Goal: Task Accomplishment & Management: Complete application form

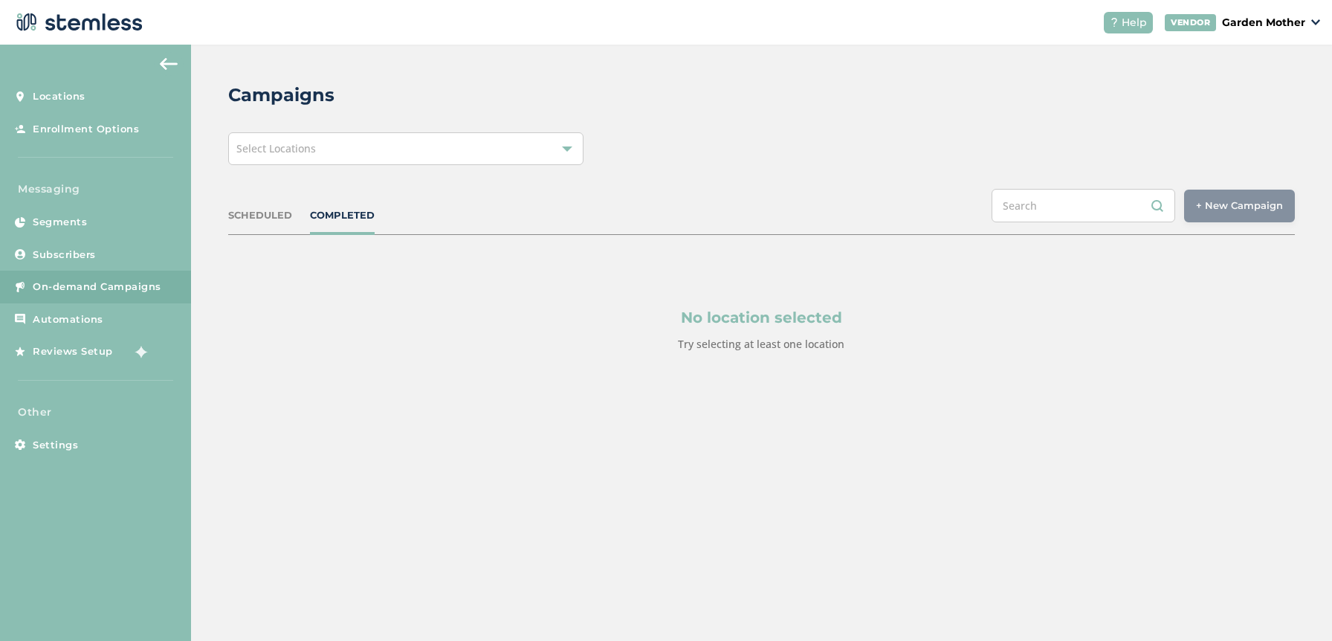
click at [466, 140] on div "Select Locations" at bounding box center [405, 148] width 355 height 33
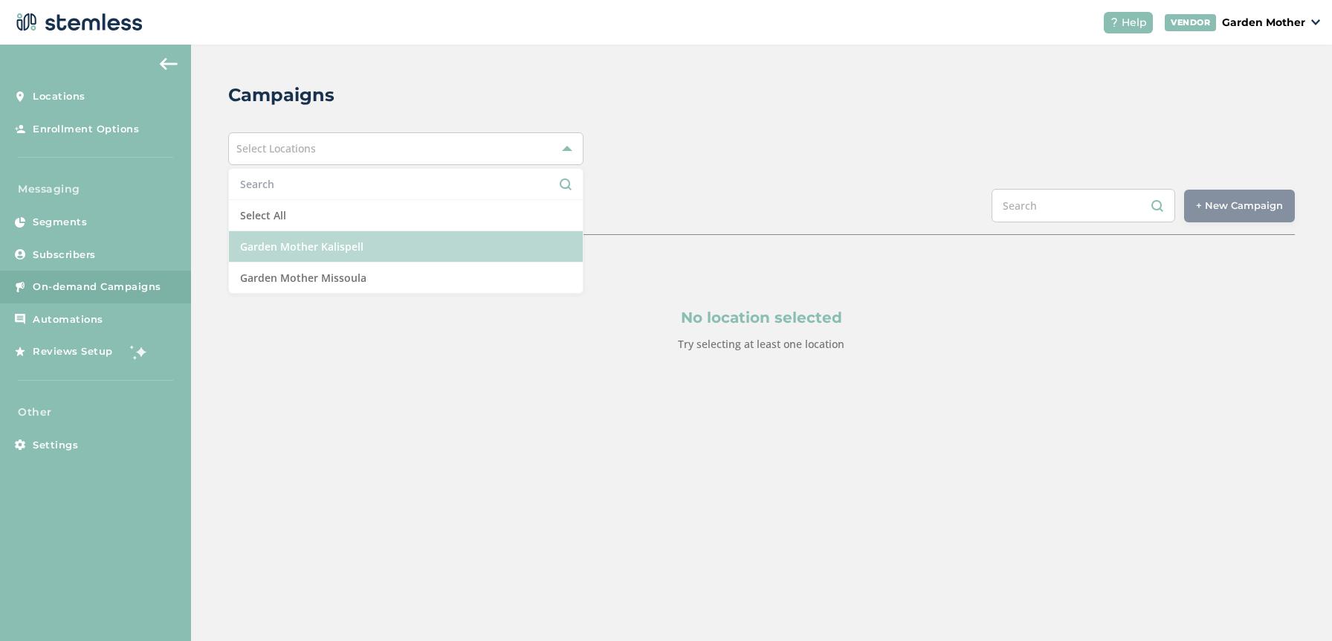
click at [355, 247] on li "Garden Mother Kalispell" at bounding box center [406, 246] width 354 height 31
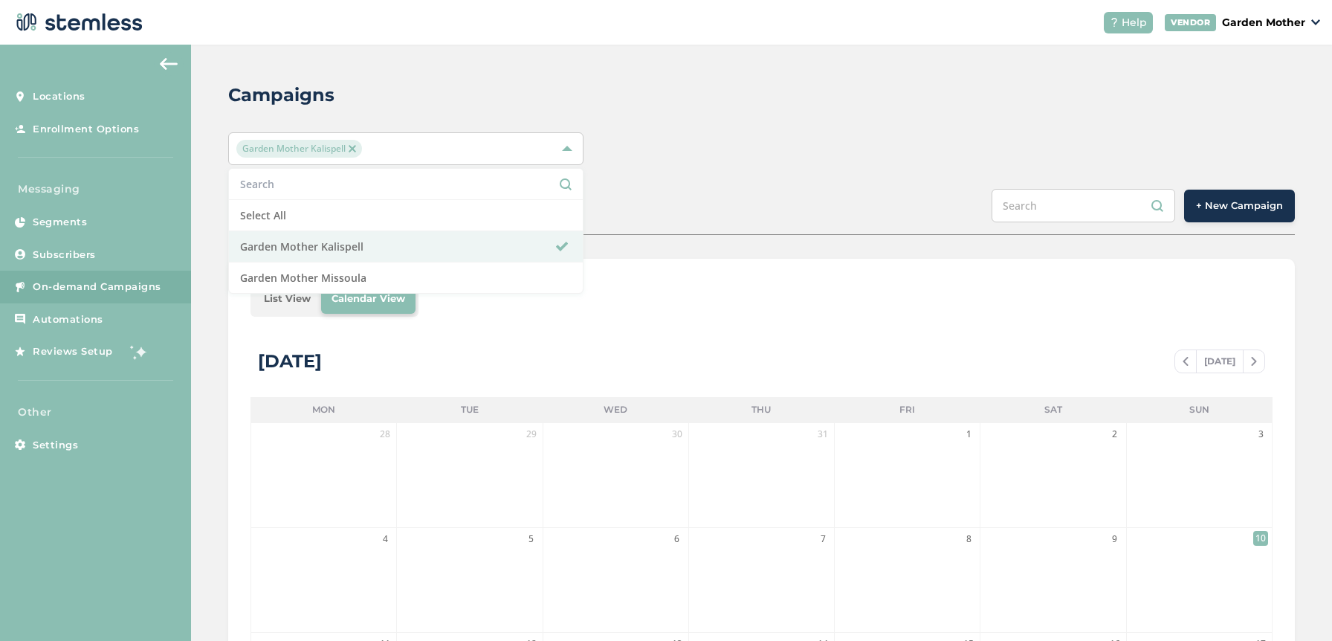
click at [357, 143] on span "Garden Mother Kalispell" at bounding box center [299, 149] width 126 height 18
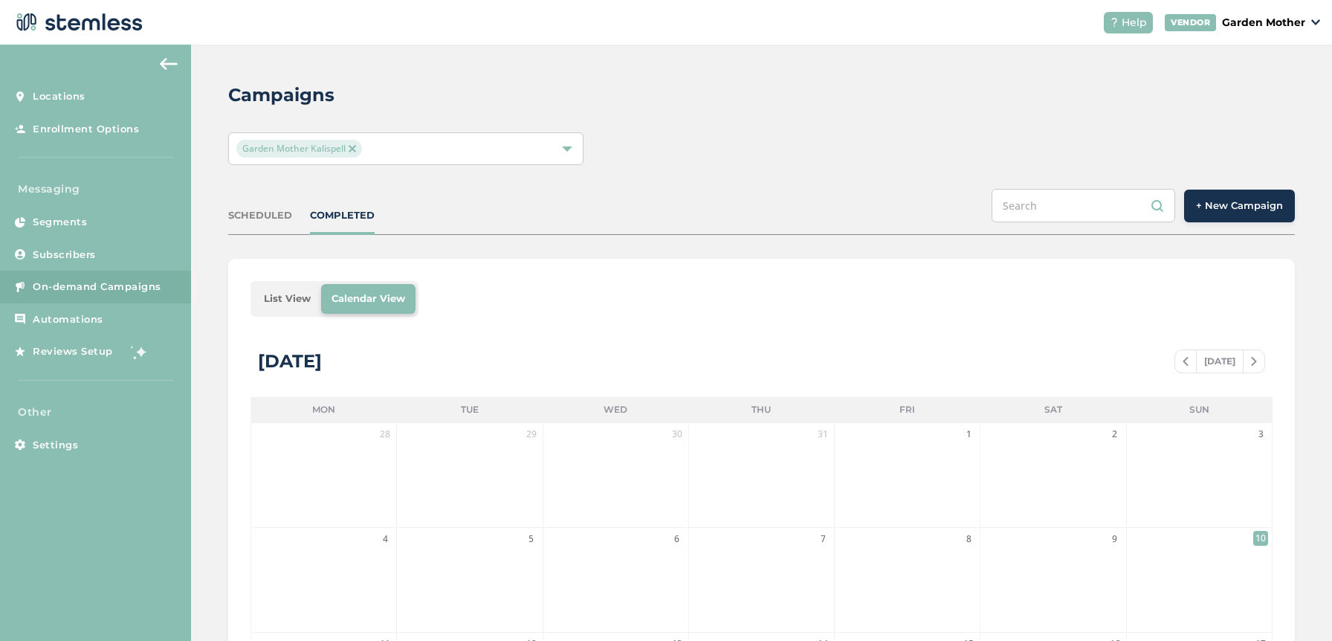
click at [348, 149] on img at bounding box center [351, 148] width 7 height 7
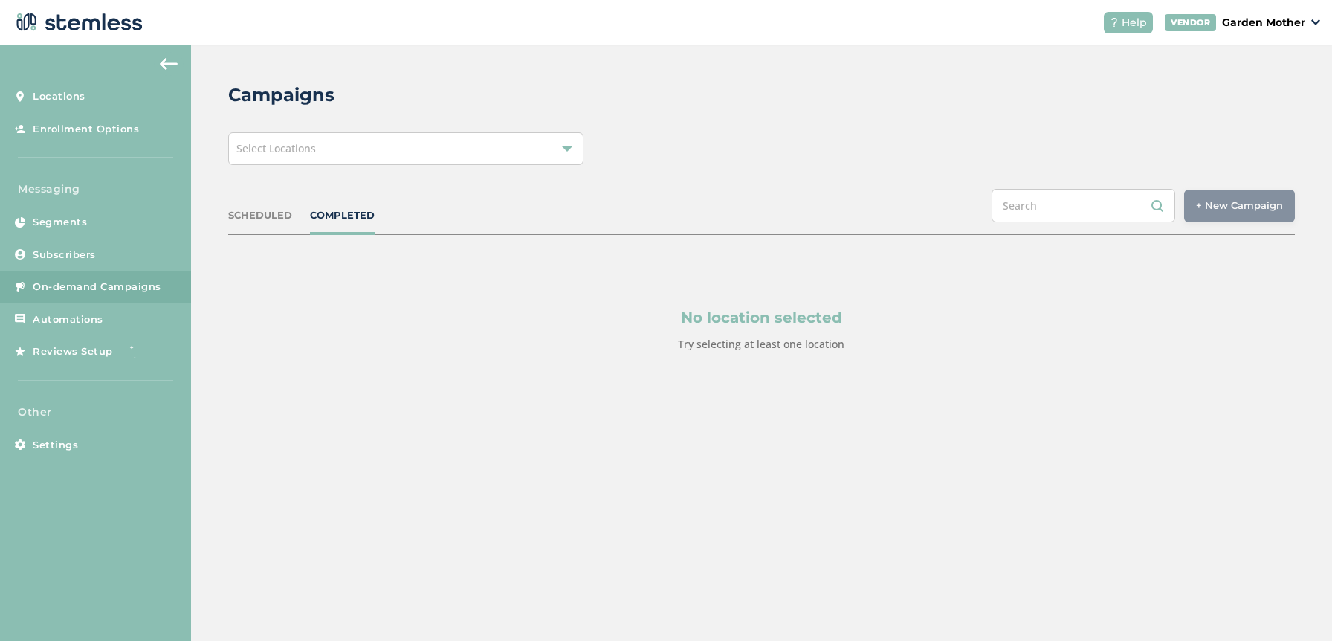
click at [325, 155] on div "Select Locations" at bounding box center [405, 148] width 355 height 33
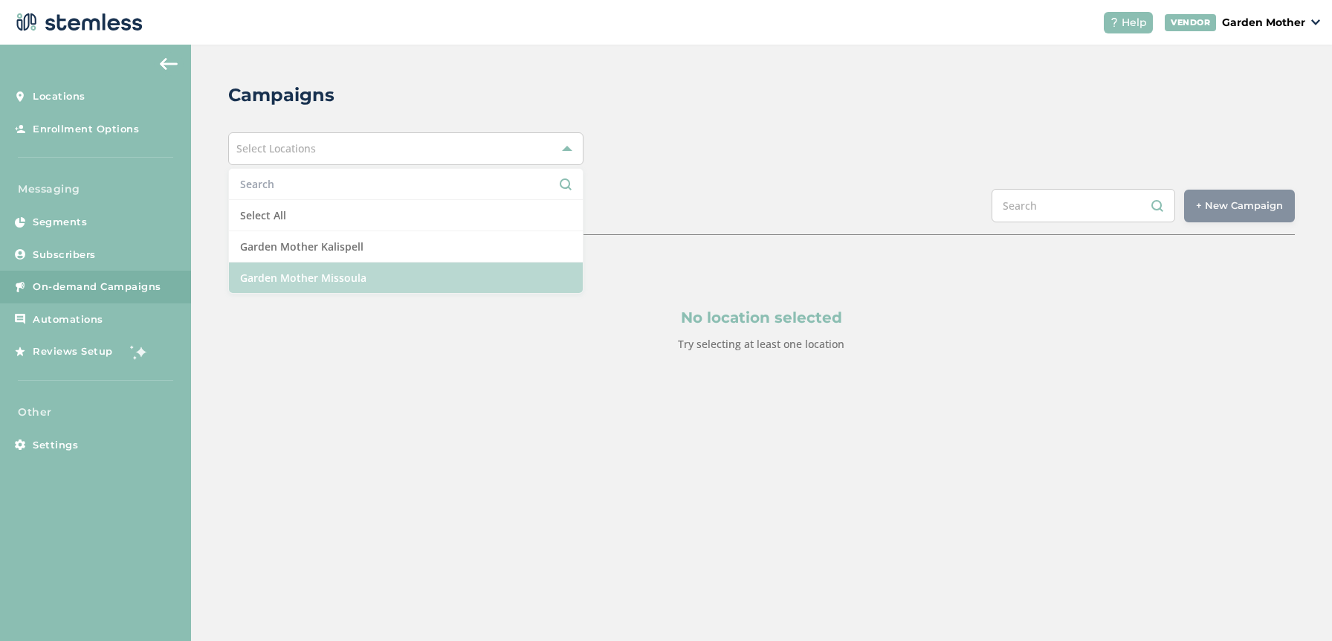
click at [313, 285] on li "Garden Mother Missoula" at bounding box center [406, 277] width 354 height 30
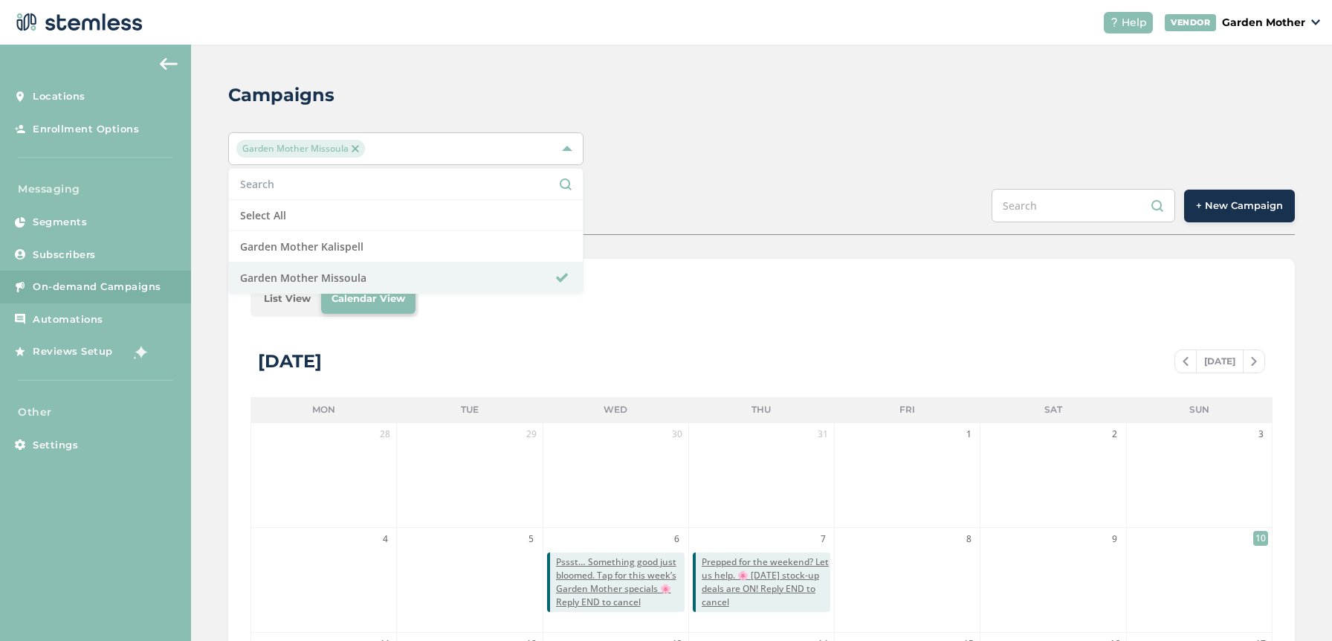
click at [794, 165] on div "Campaigns Garden Mother Missoula Select All Garden Mother Kalispell Garden Moth…" at bounding box center [761, 526] width 1141 height 962
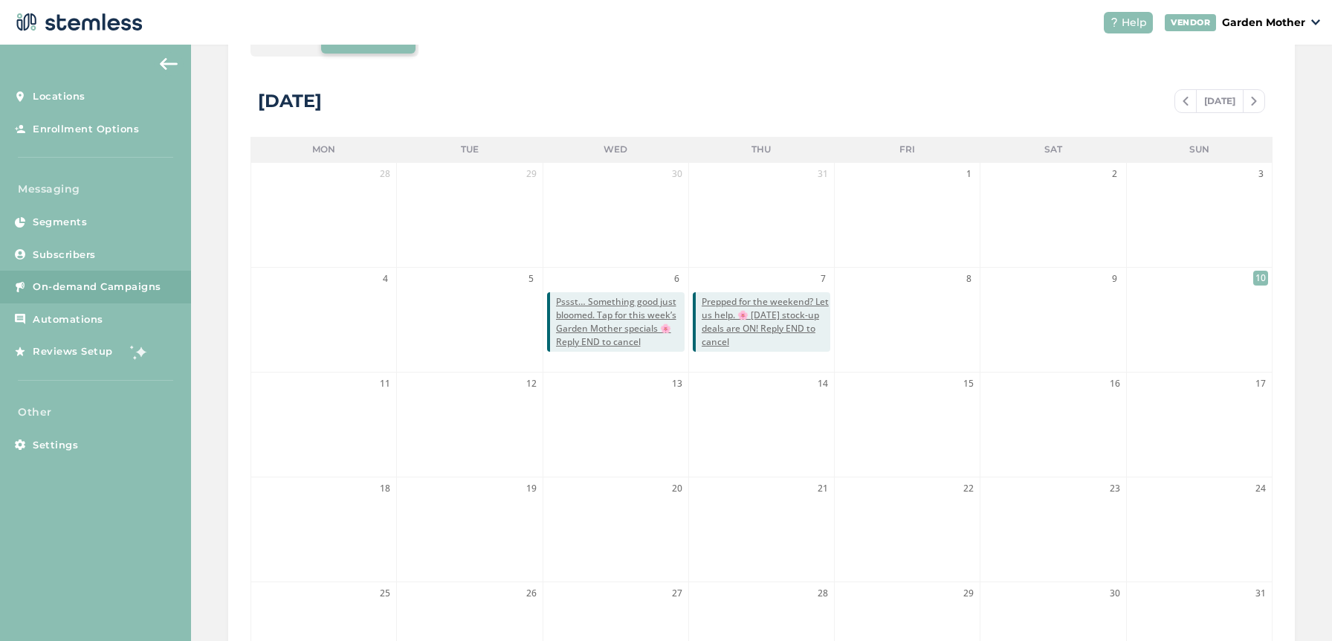
scroll to position [143, 0]
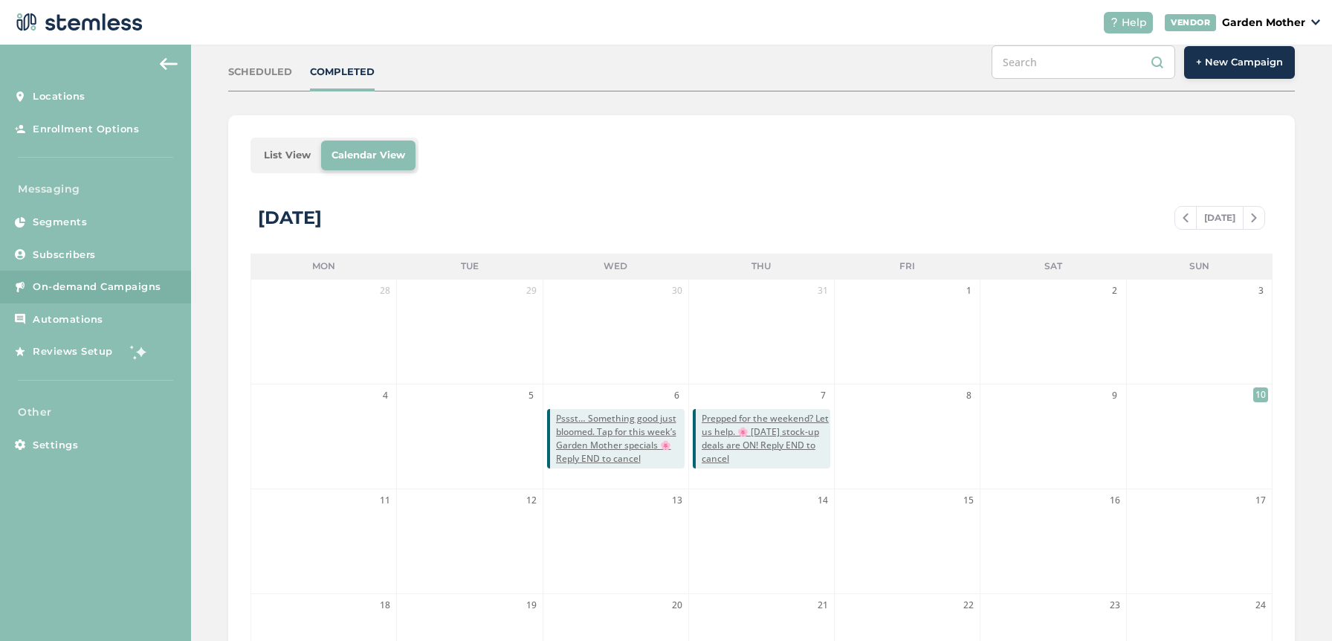
click at [1258, 68] on span "+ New Campaign" at bounding box center [1239, 62] width 87 height 15
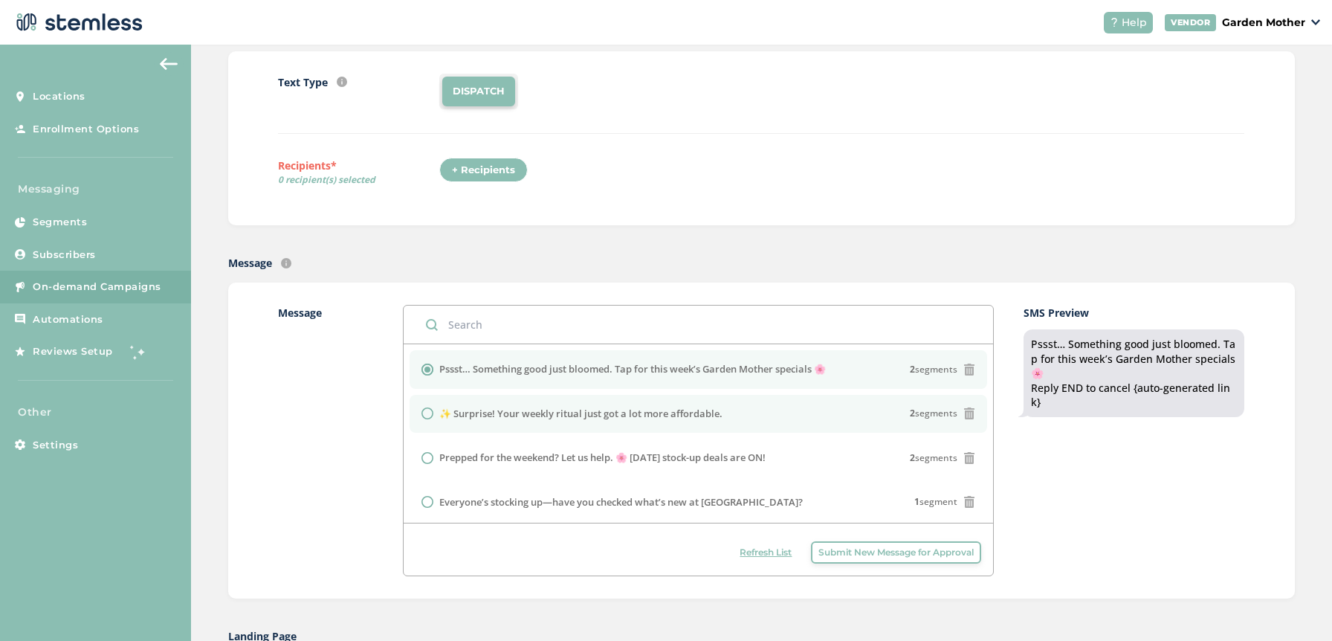
click at [554, 415] on label "✨ Surprise! Your weekly ritual just got a lot more affordable." at bounding box center [580, 413] width 283 height 15
radio input "false"
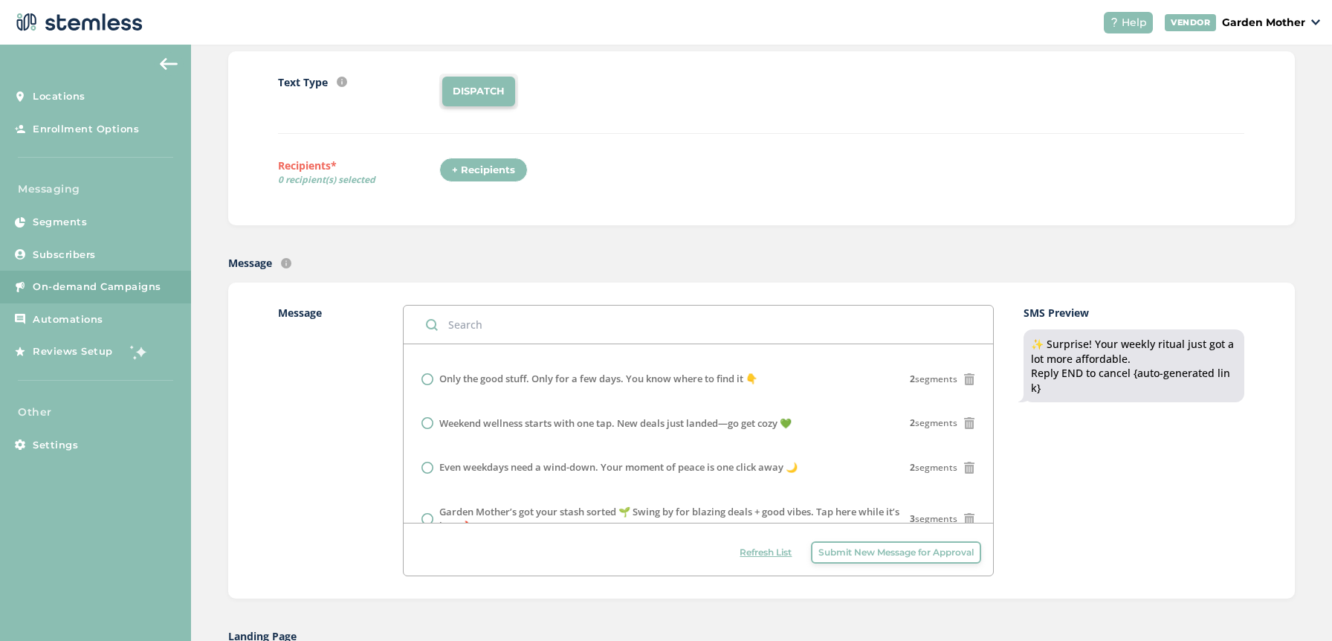
scroll to position [299, 0]
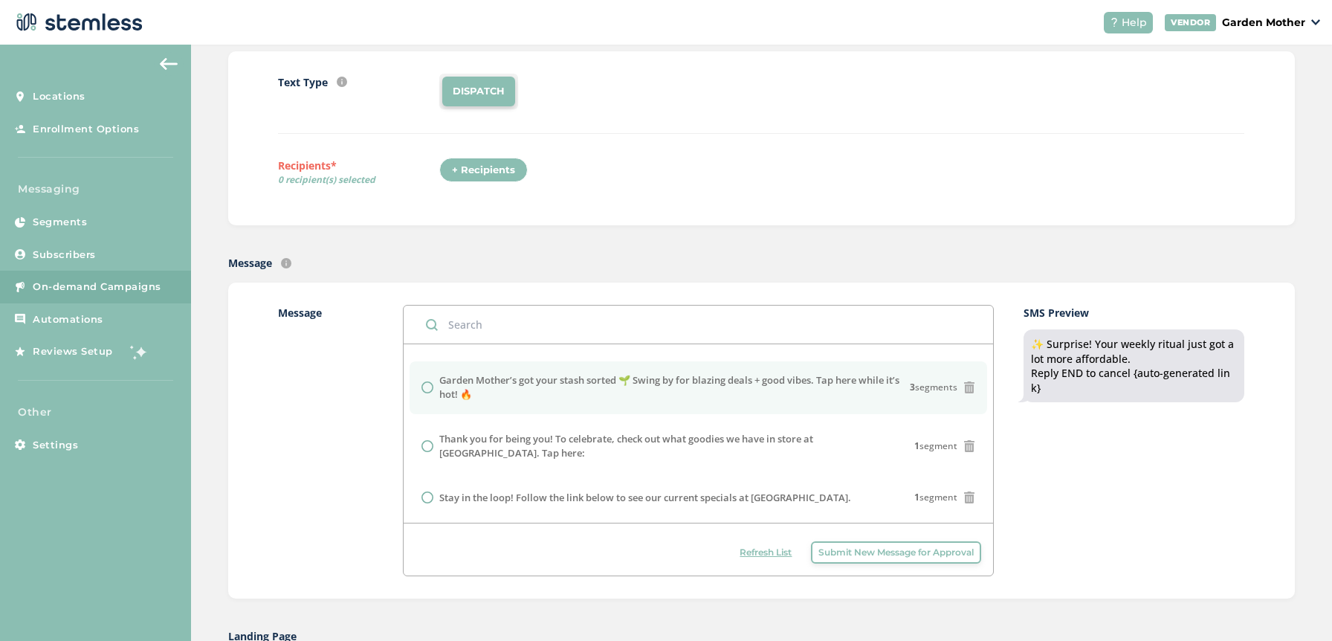
click at [612, 395] on label "Garden Mother’s got your stash sorted 🌱 Swing by for blazing deals + good vibes…" at bounding box center [674, 387] width 471 height 29
radio input "false"
radio input "true"
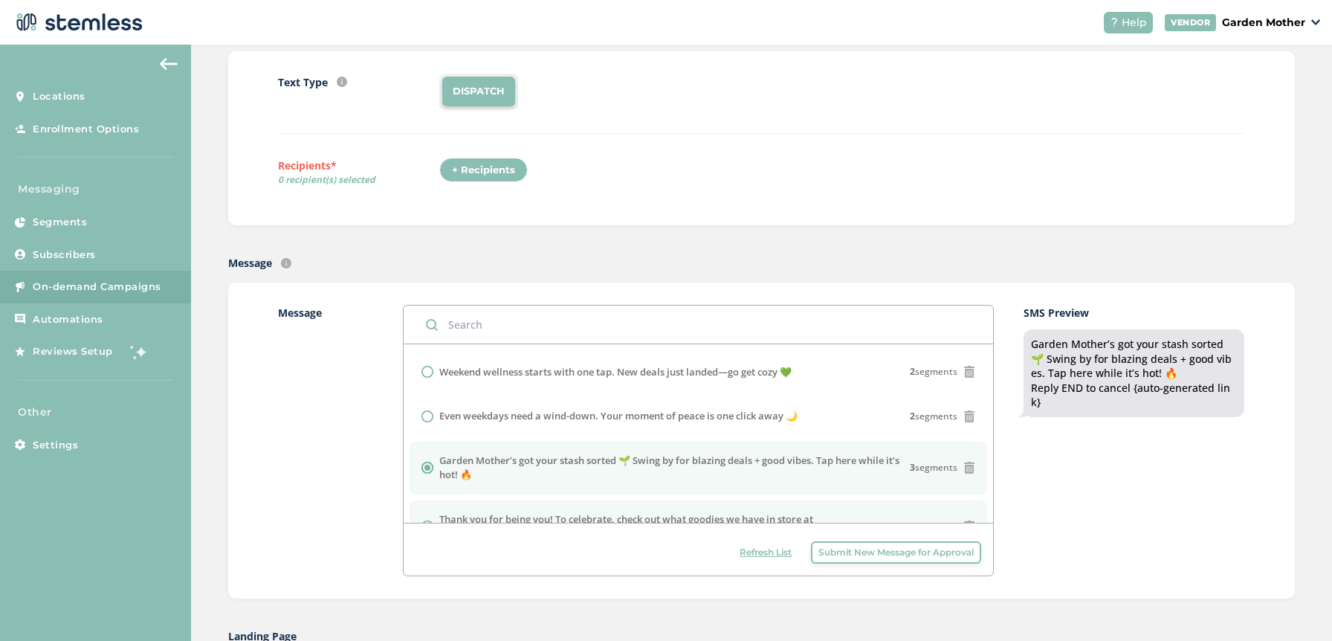
scroll to position [215, 0]
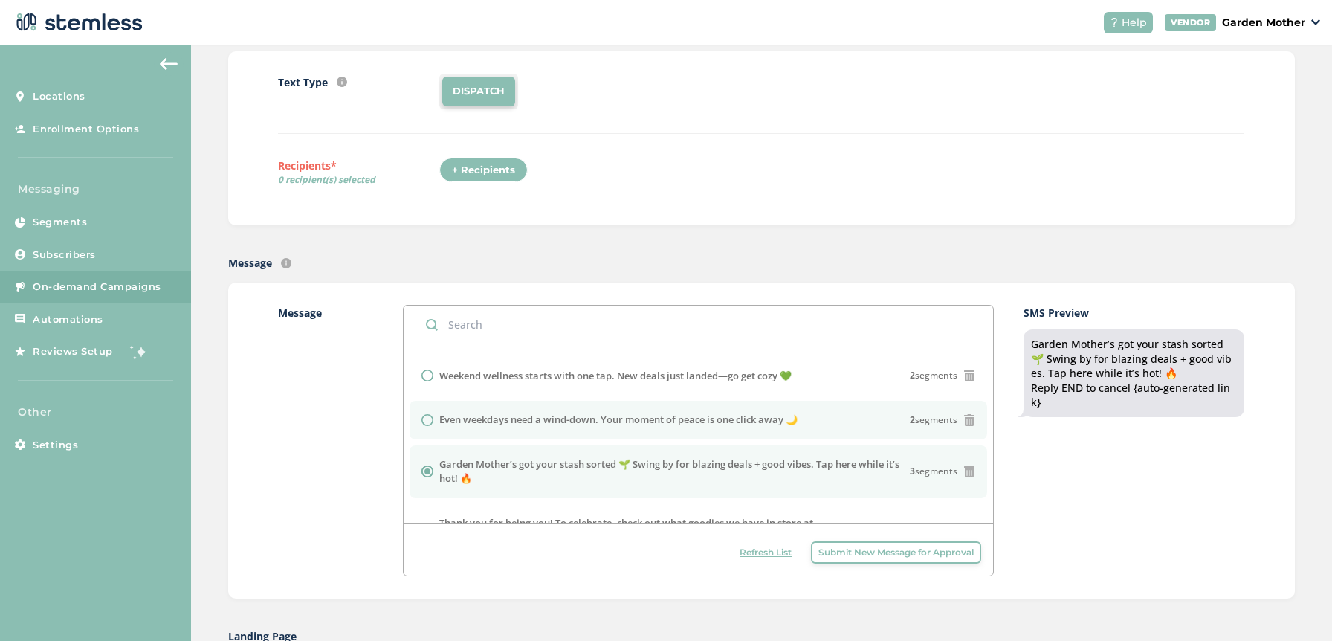
click at [549, 426] on label "Even weekdays need a wind-down. Your moment of peace is one click away 🌙" at bounding box center [618, 419] width 358 height 15
radio input "true"
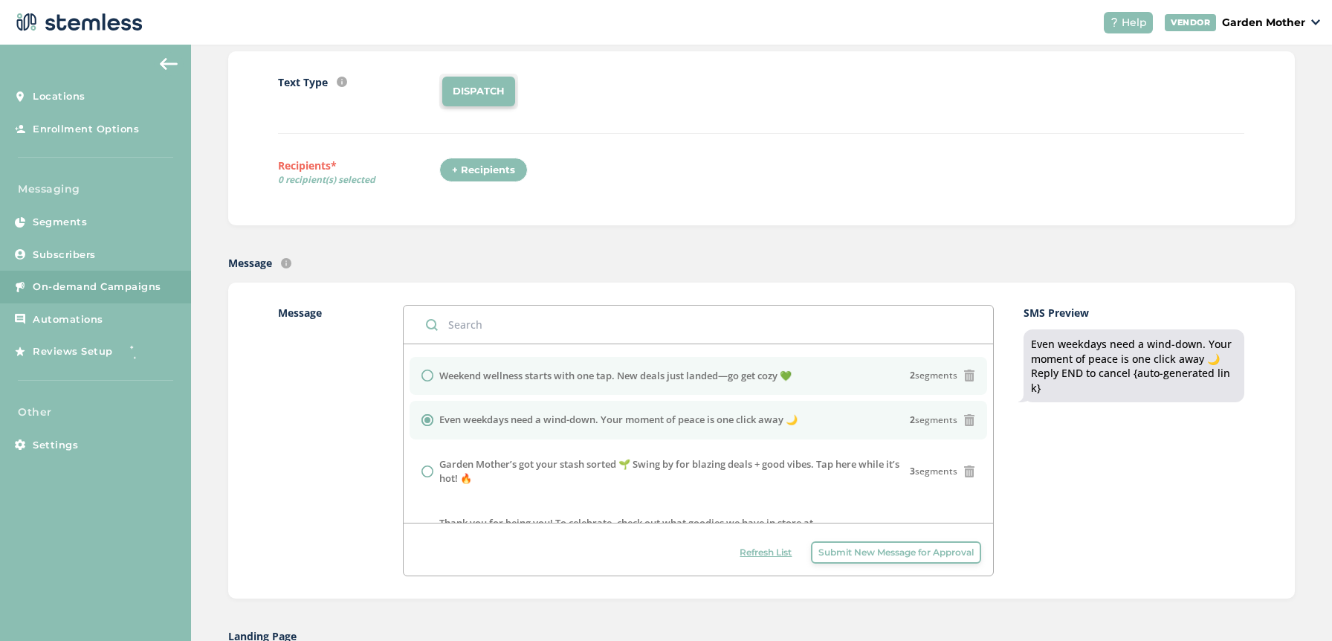
click at [547, 385] on li "Weekend wellness starts with one tap. New deals just landed—go get cozy 💚 2 seg…" at bounding box center [698, 376] width 578 height 39
radio input "true"
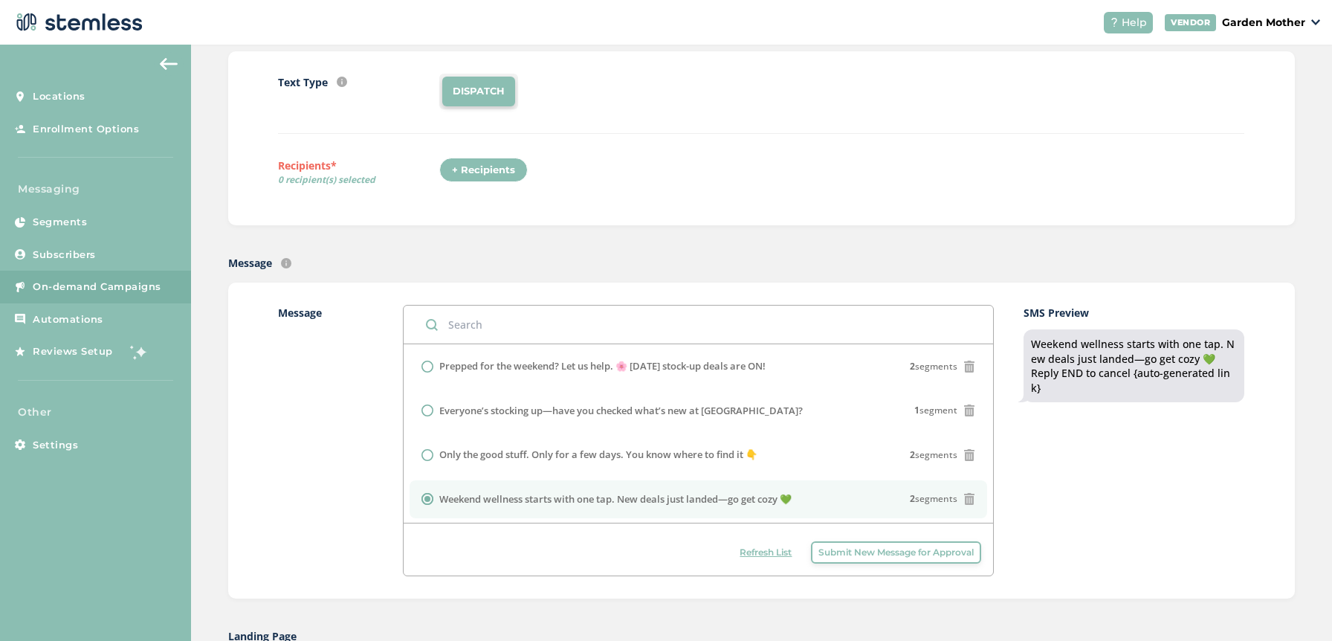
scroll to position [7, 0]
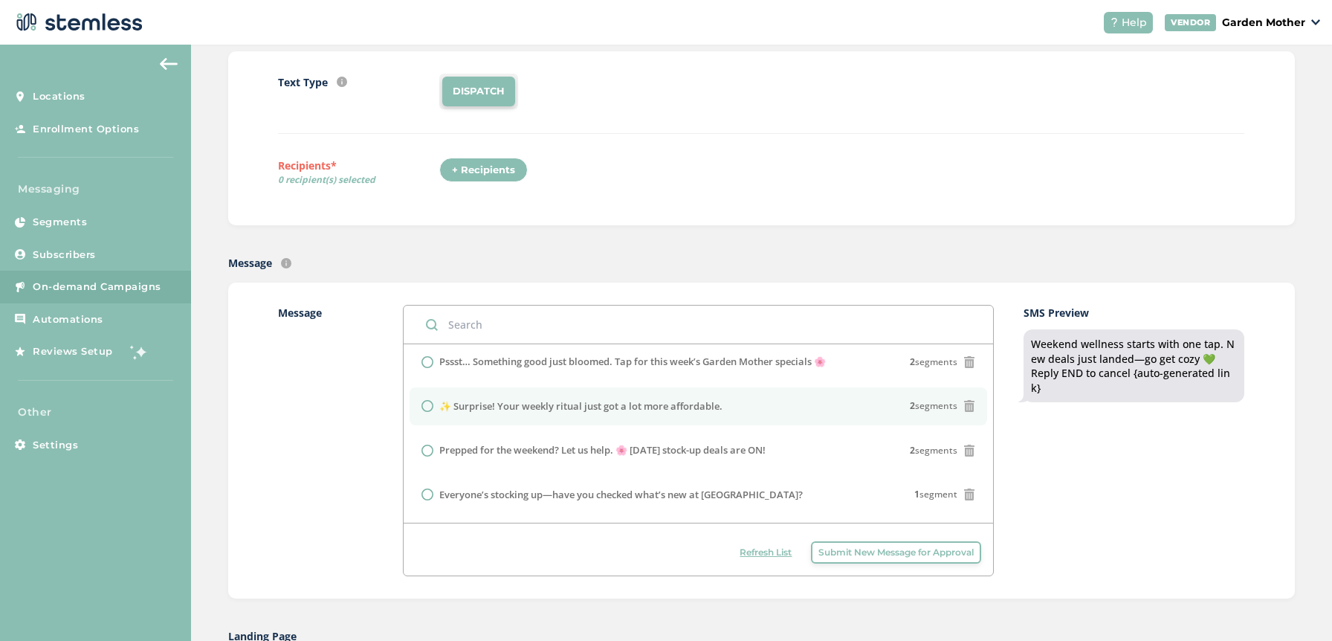
click at [518, 415] on li "✨ Surprise! Your weekly ritual just got a lot more affordable. 2 segments" at bounding box center [698, 406] width 578 height 39
radio input "true"
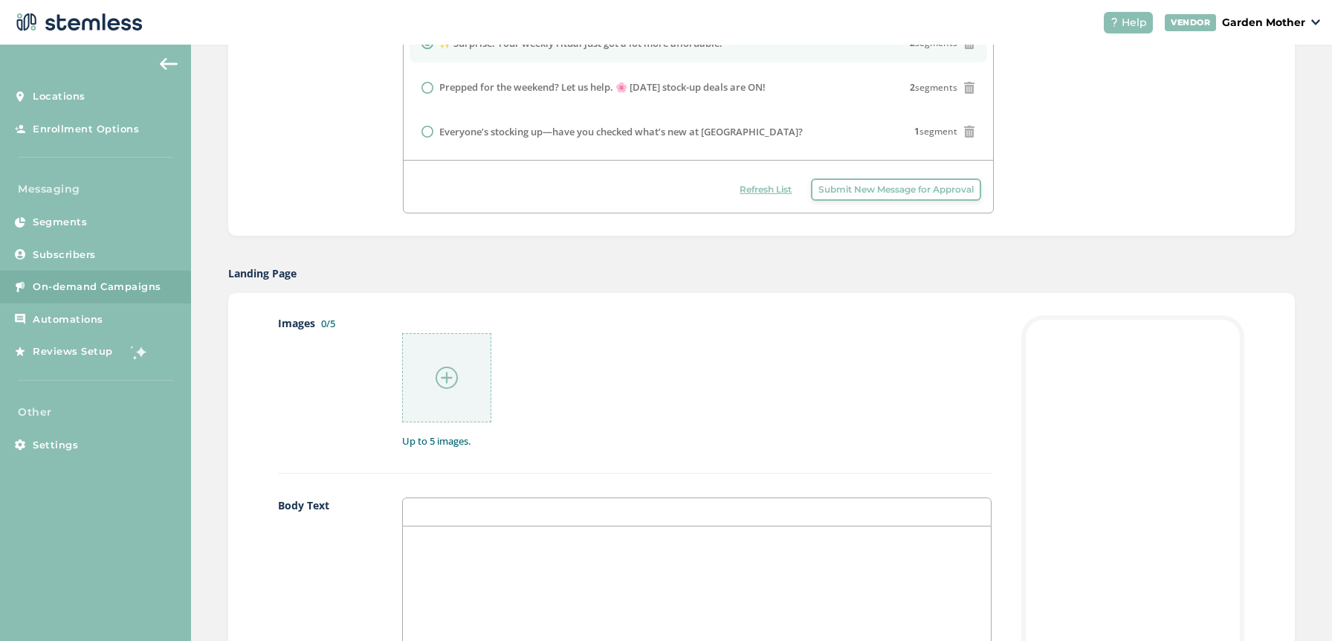
scroll to position [557, 0]
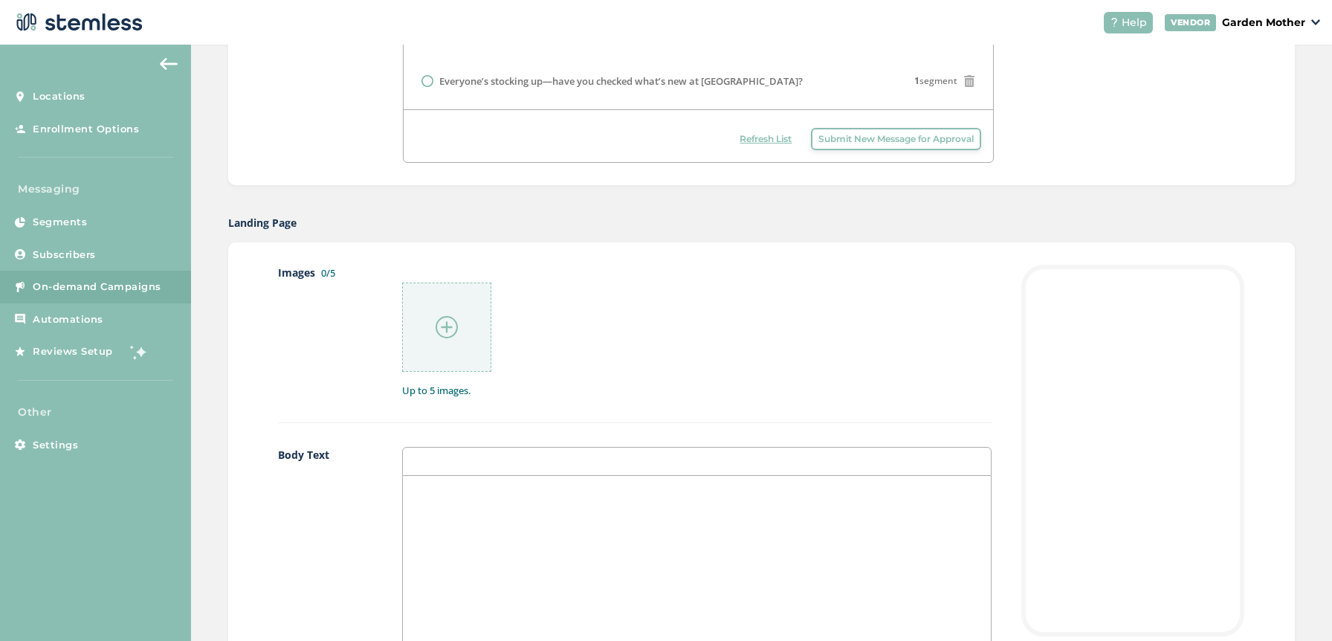
click at [459, 346] on div at bounding box center [446, 326] width 89 height 89
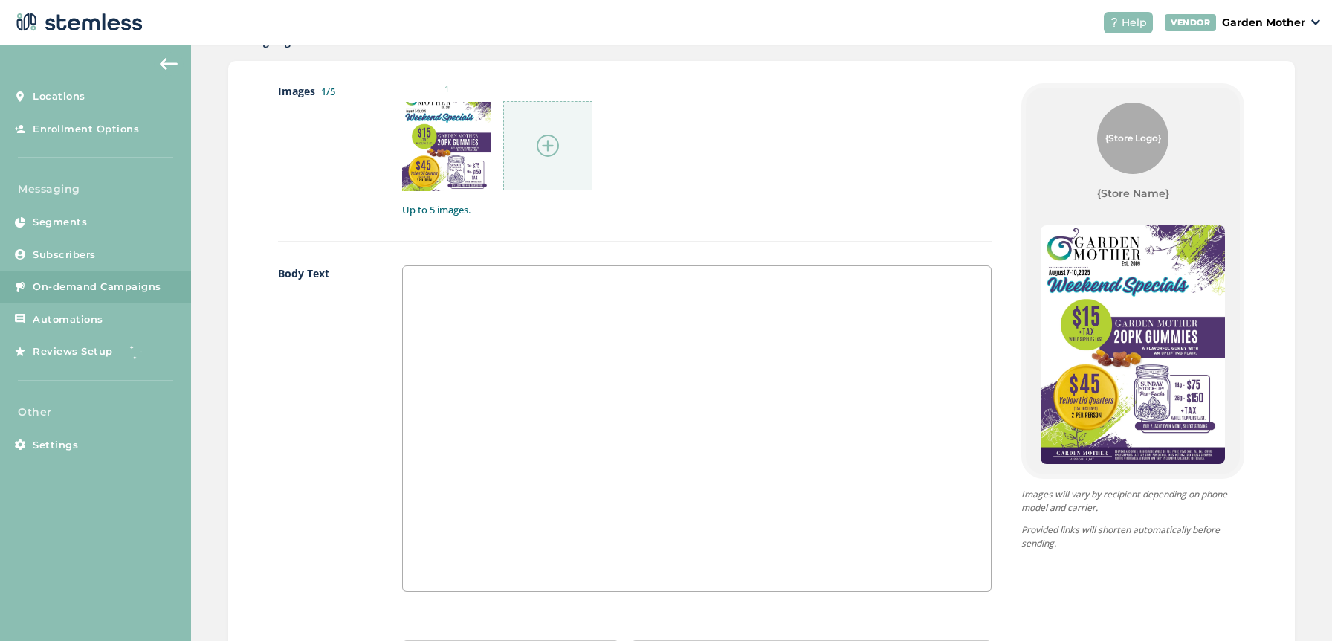
scroll to position [725, 0]
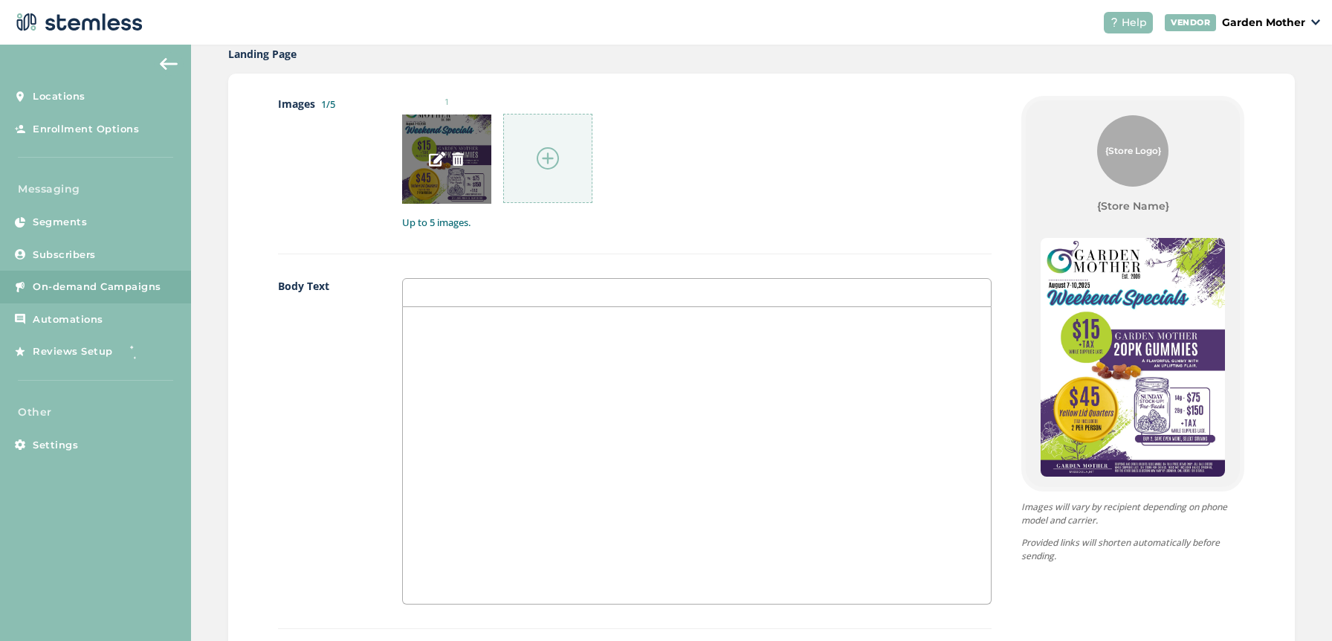
click at [441, 160] on div at bounding box center [446, 158] width 89 height 89
click at [457, 161] on img at bounding box center [457, 158] width 13 height 13
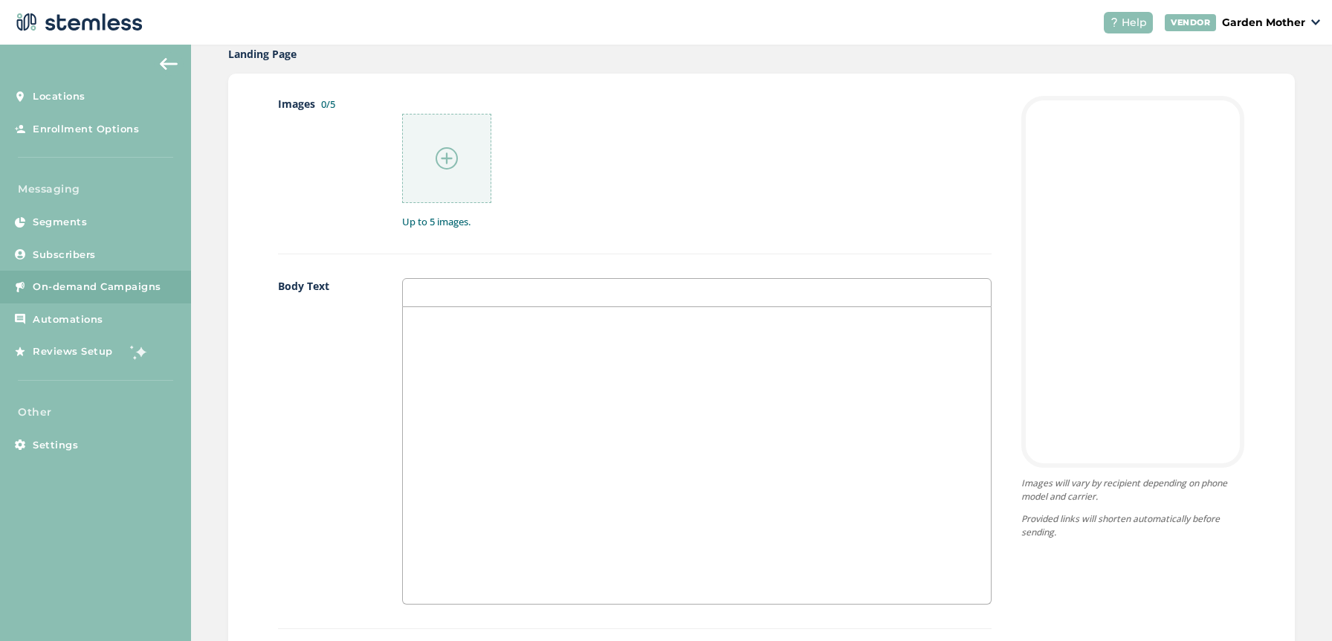
click at [450, 162] on img at bounding box center [446, 158] width 22 height 22
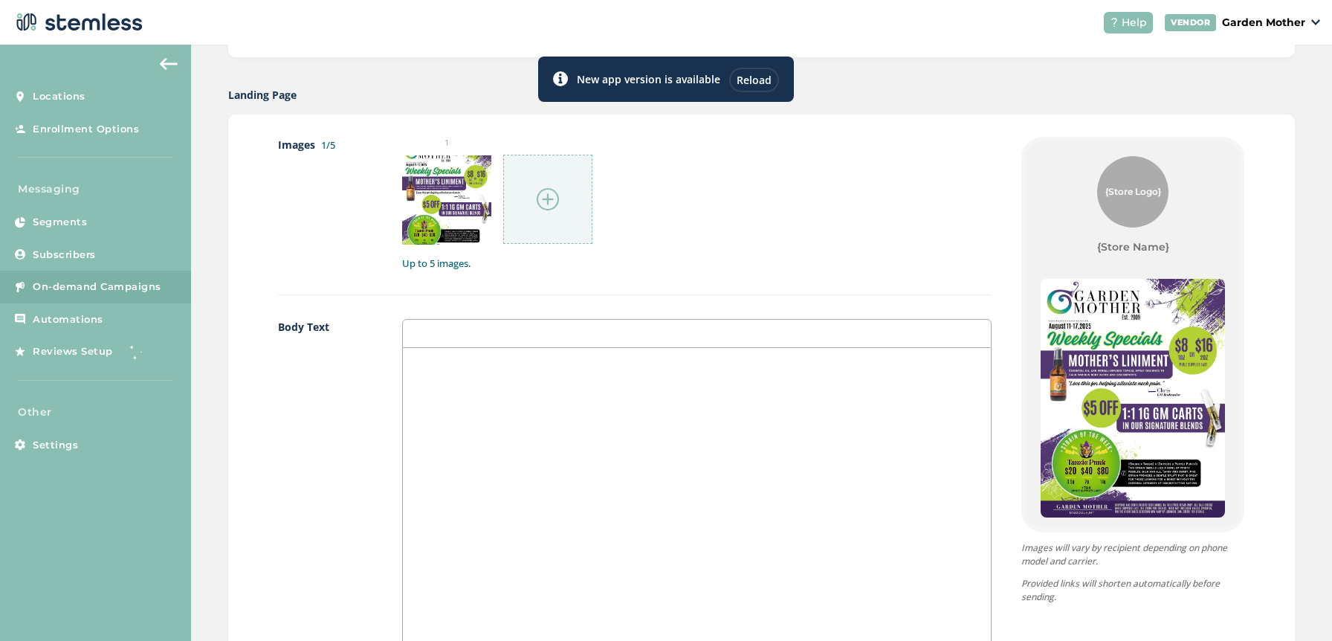
scroll to position [623, 0]
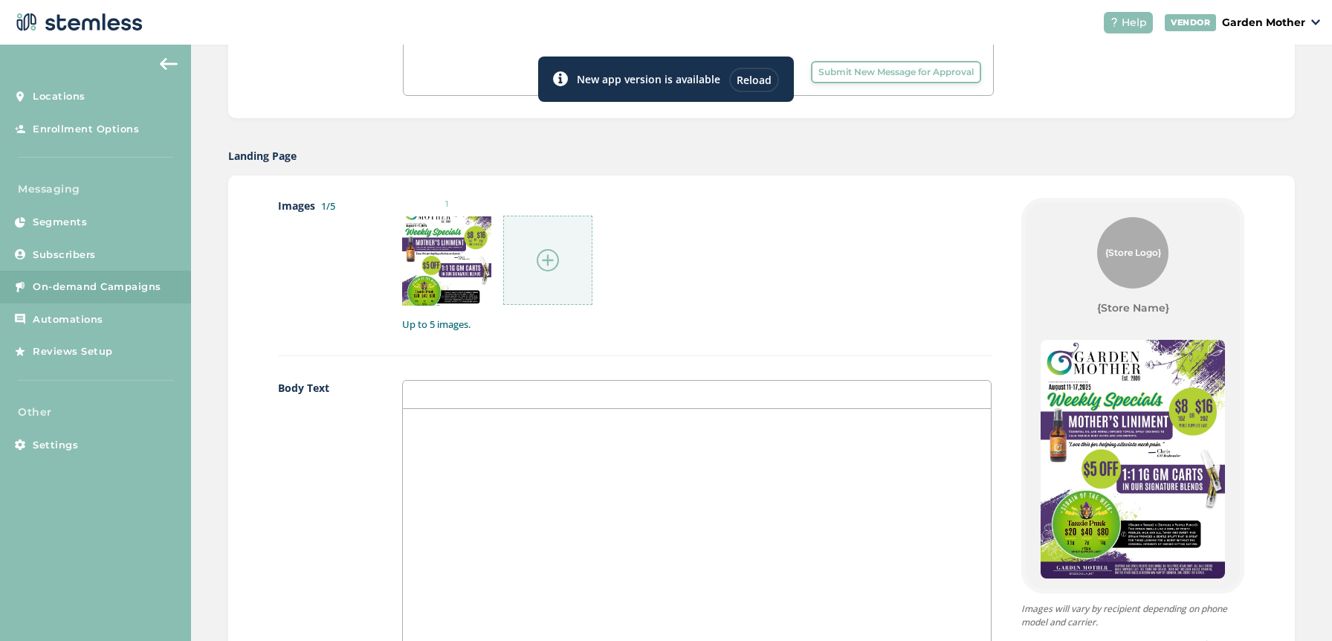
click at [756, 84] on div "Reload" at bounding box center [754, 80] width 50 height 25
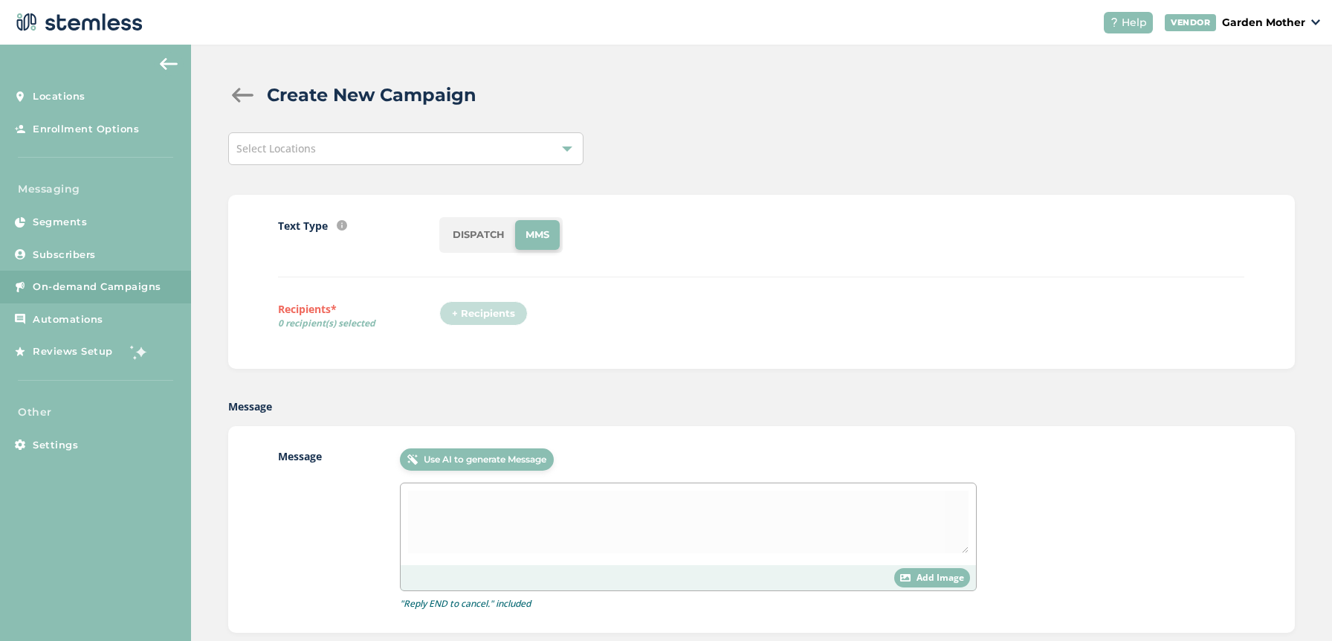
click at [357, 142] on div "Select Locations" at bounding box center [405, 148] width 355 height 33
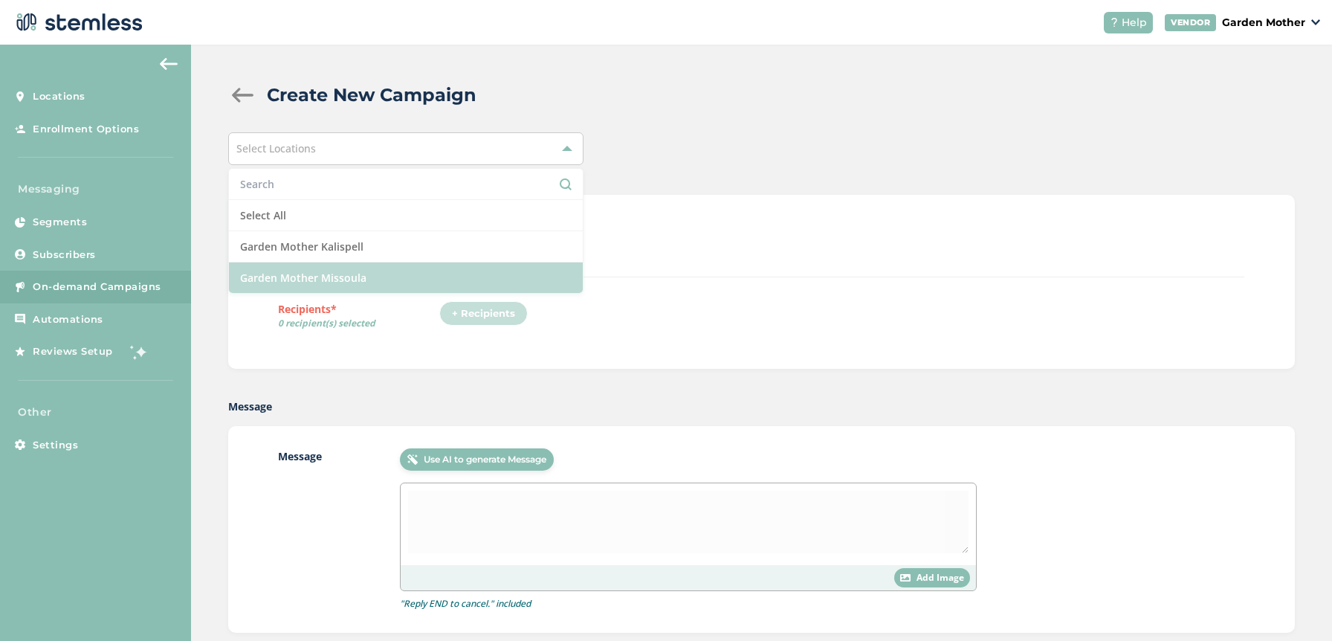
click at [330, 267] on li "Garden Mother Missoula" at bounding box center [406, 277] width 354 height 30
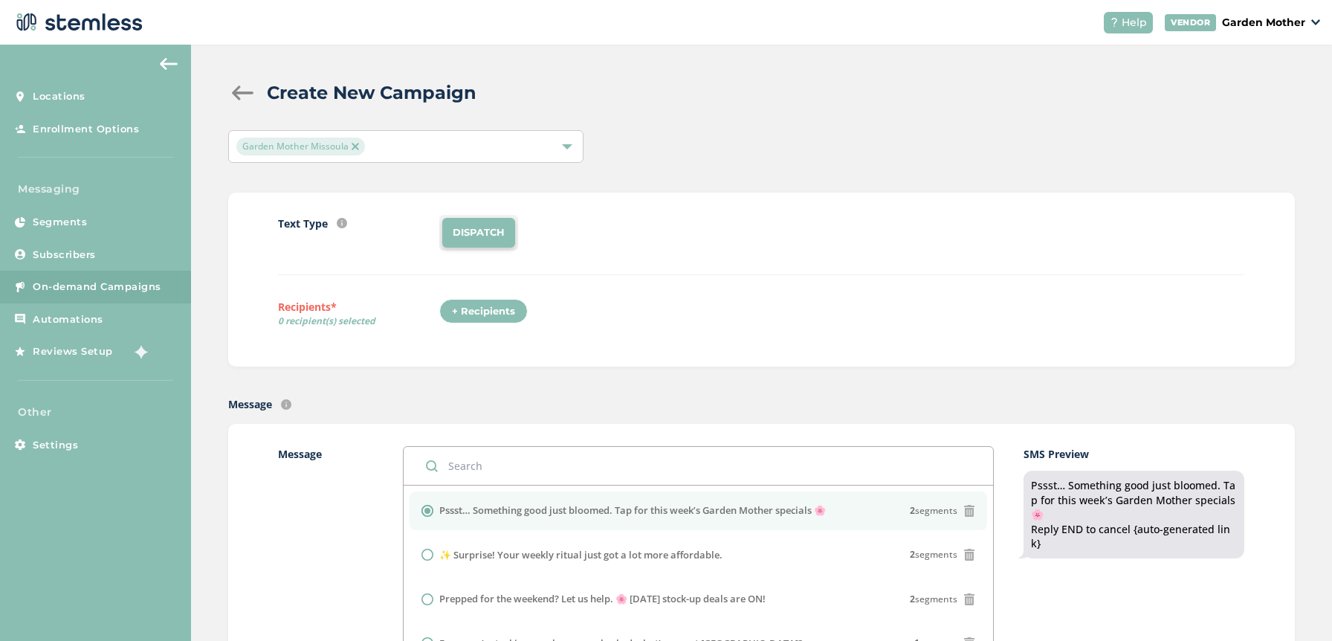
scroll to position [3, 0]
click at [467, 322] on div "+ Recipients" at bounding box center [487, 315] width 97 height 34
click at [467, 321] on div "+ Recipients" at bounding box center [483, 310] width 88 height 25
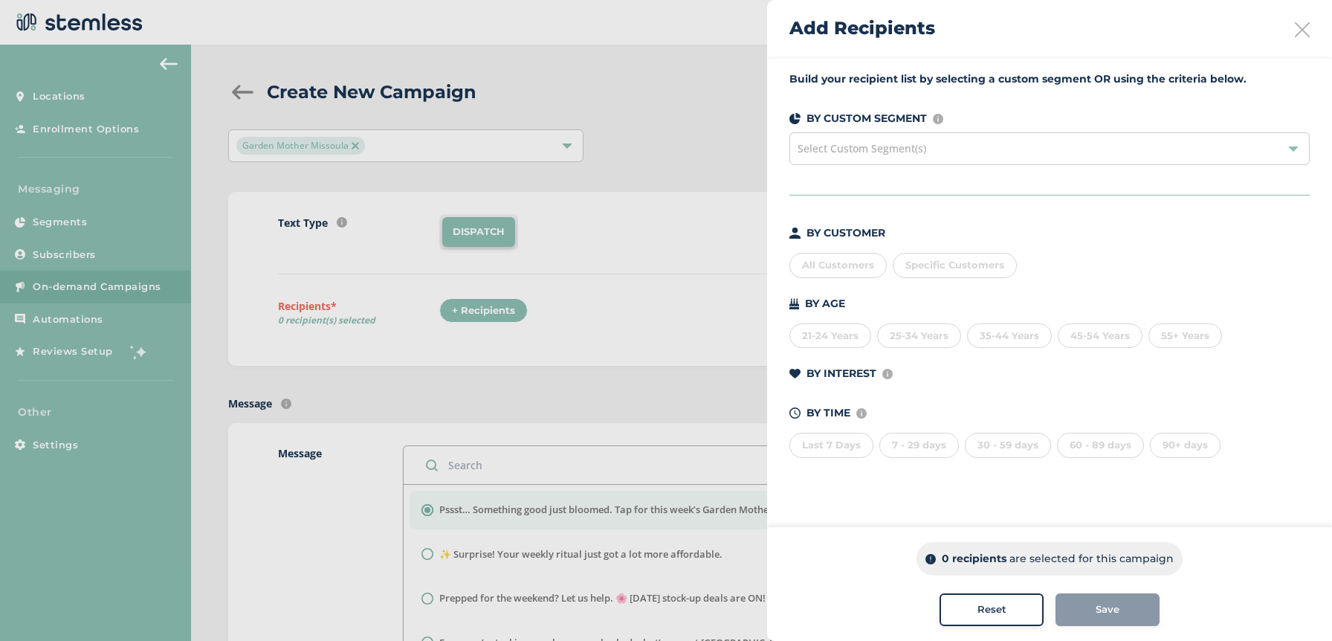
click at [843, 266] on div "All Customers" at bounding box center [837, 265] width 97 height 25
click at [1116, 602] on span "Save" at bounding box center [1107, 609] width 24 height 15
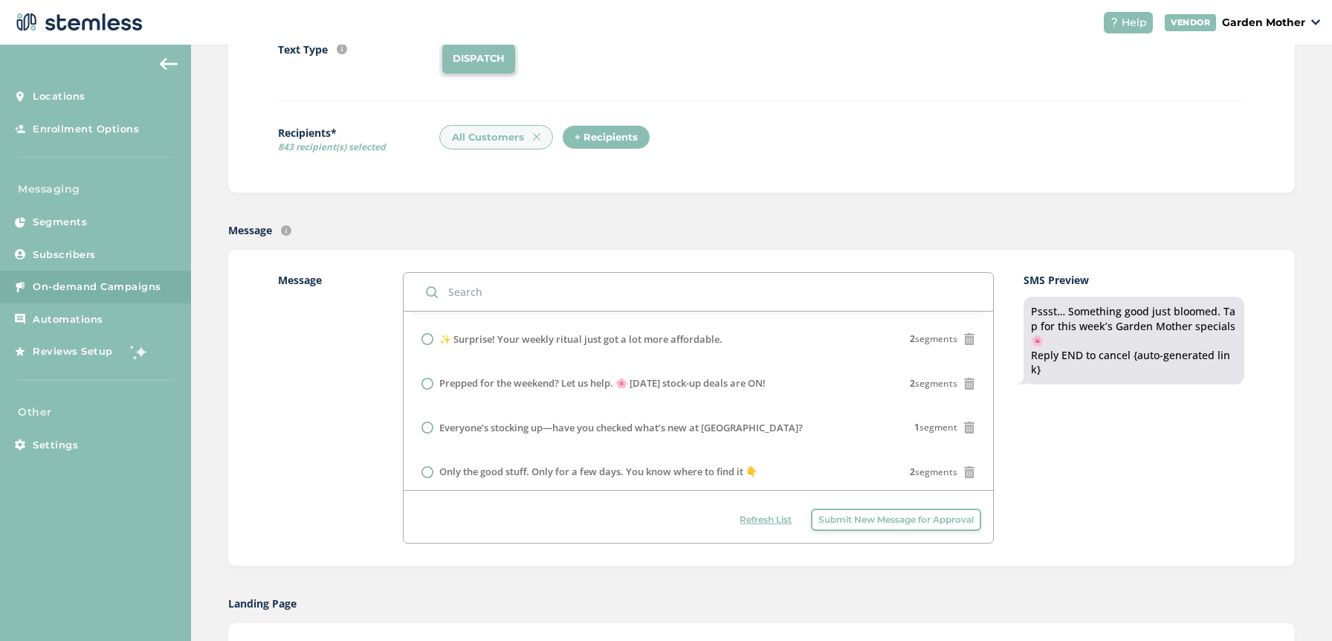
scroll to position [0, 0]
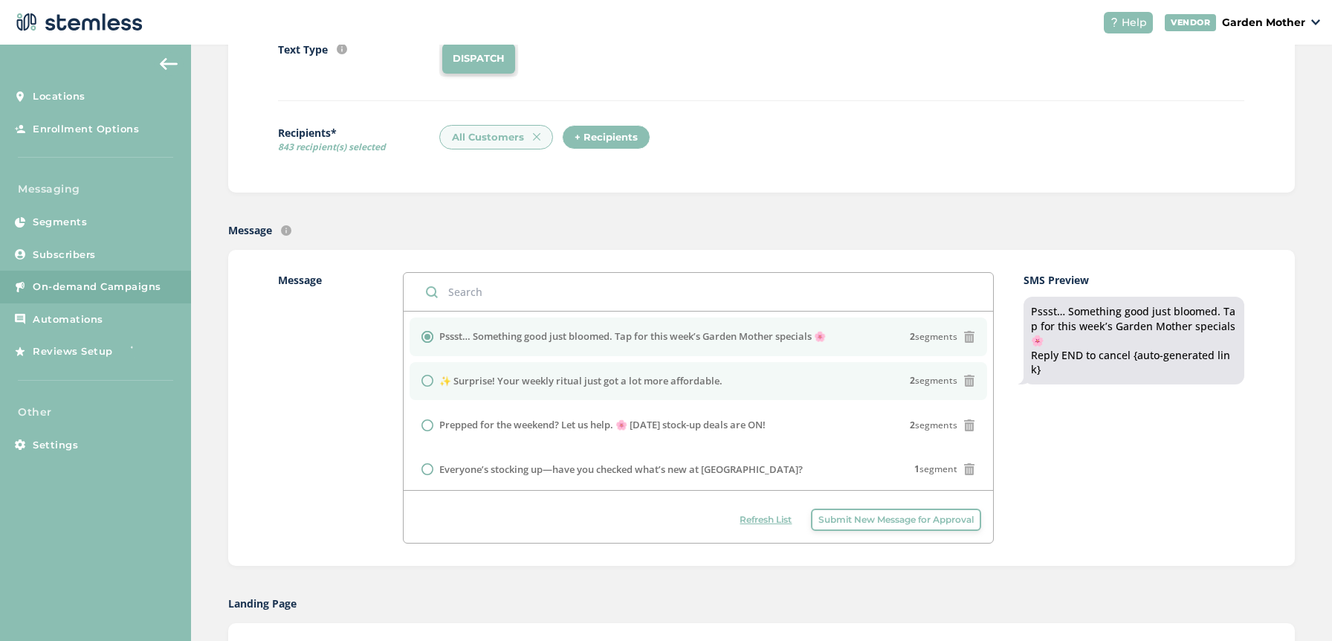
click at [532, 390] on li "✨ Surprise! Your weekly ritual just got a lot more affordable. 2 segments" at bounding box center [698, 381] width 578 height 39
radio input "false"
radio input "true"
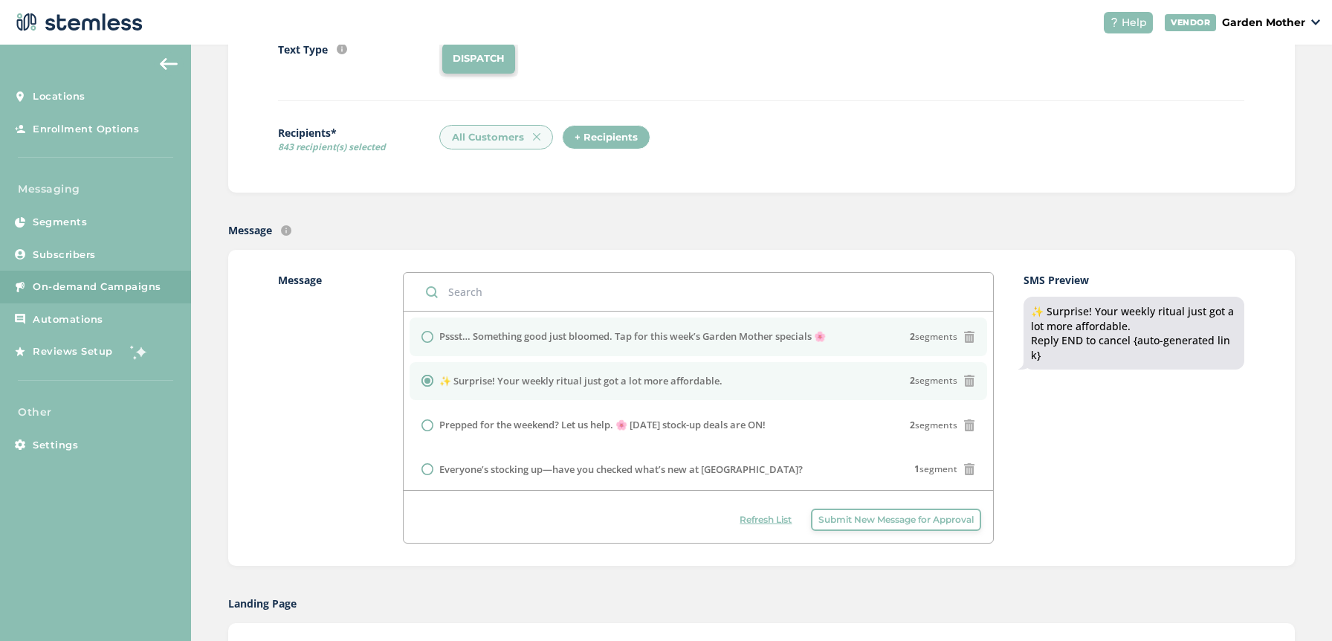
click at [529, 328] on li "Pssst… Something good just bloomed. Tap for this week’s Garden Mother specials …" at bounding box center [698, 336] width 578 height 39
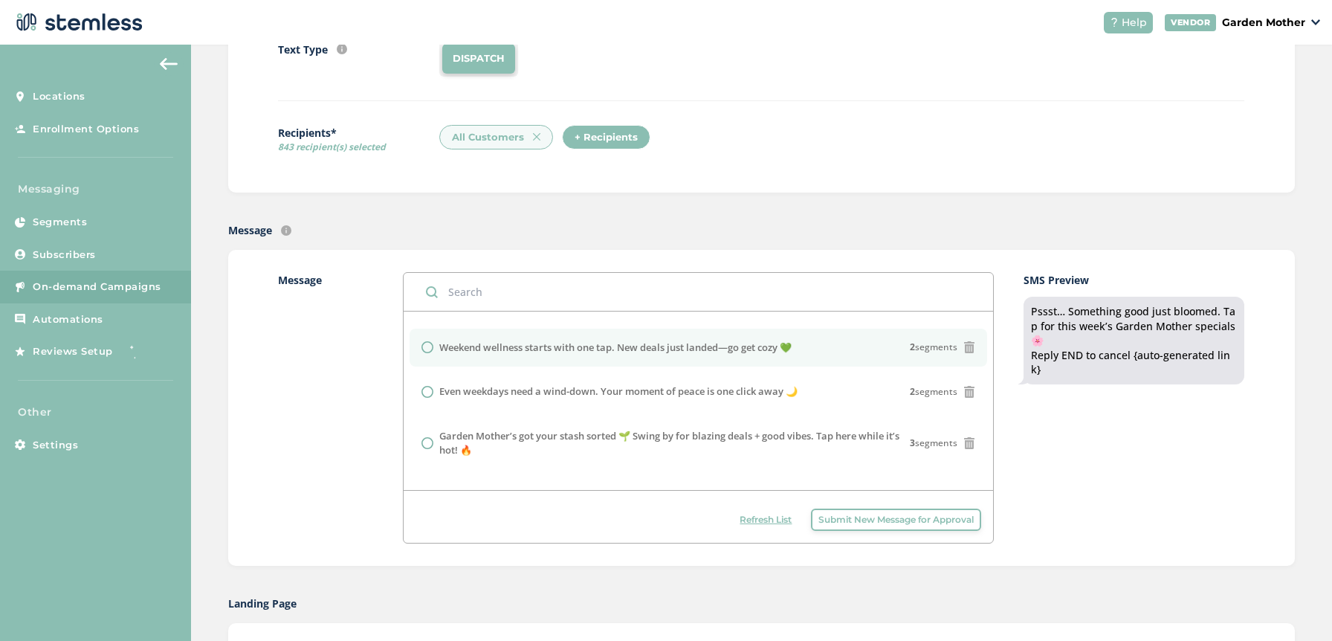
scroll to position [211, 0]
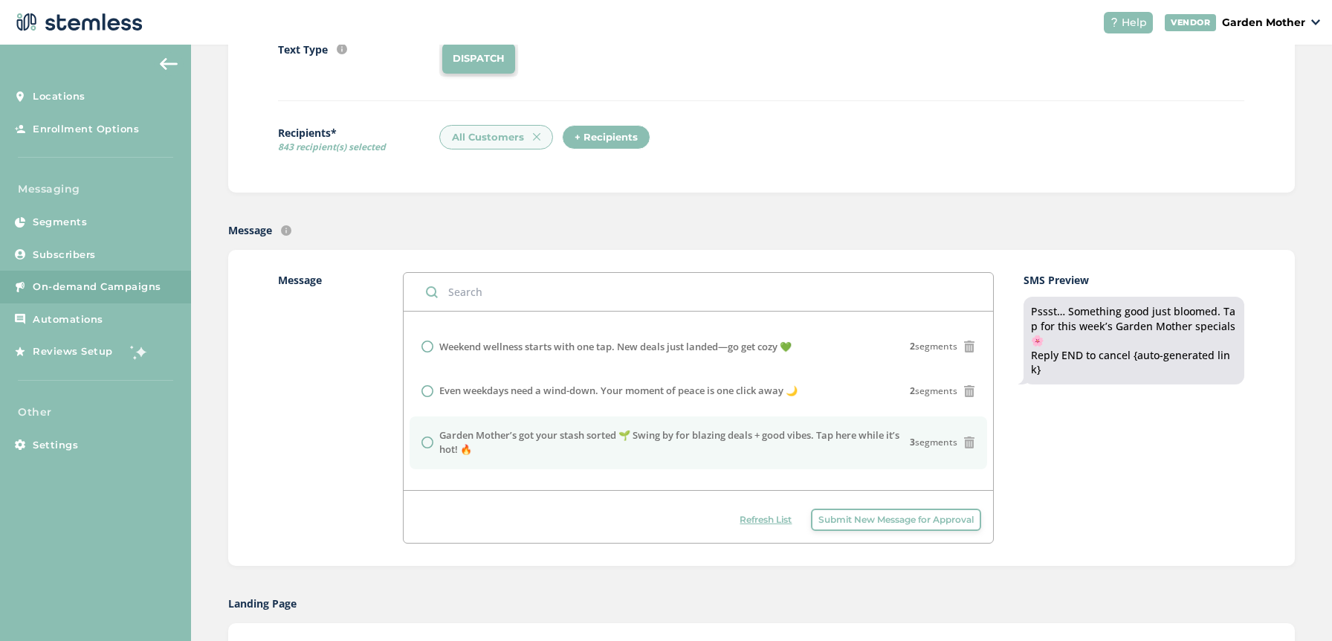
click at [502, 435] on label "Garden Mother’s got your stash sorted 🌱 Swing by for blazing deals + good vibes…" at bounding box center [674, 442] width 471 height 29
radio input "false"
radio input "true"
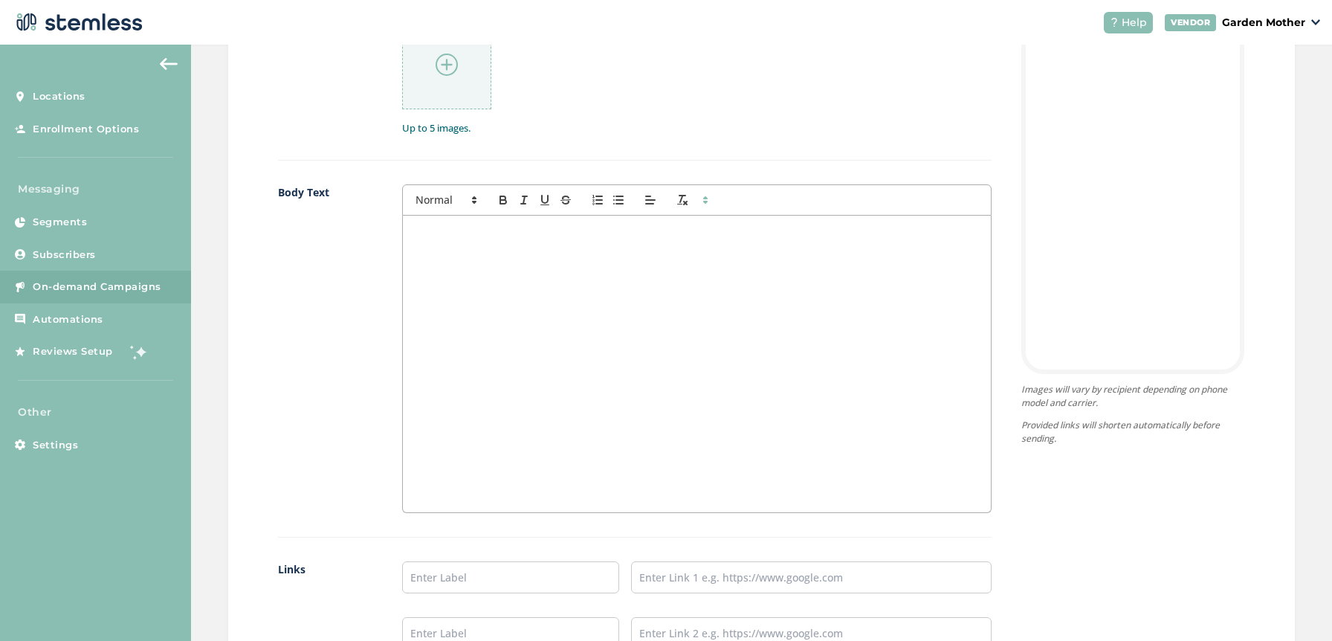
scroll to position [828, 0]
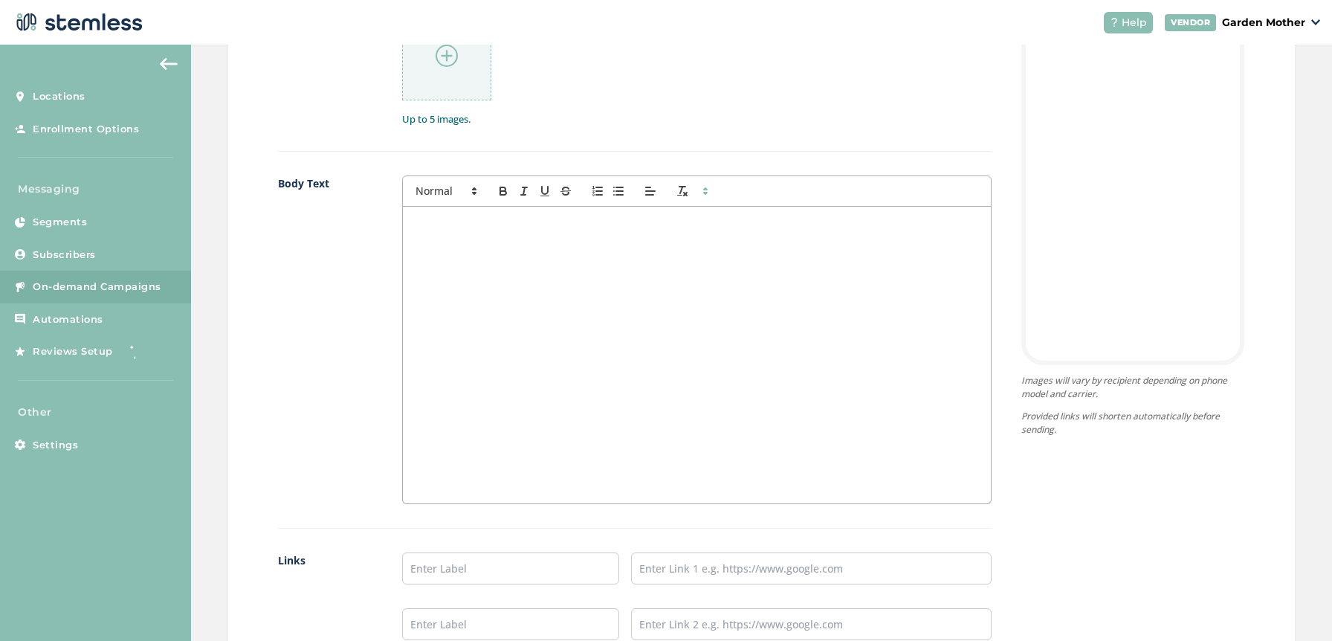
click at [460, 80] on div at bounding box center [446, 55] width 89 height 89
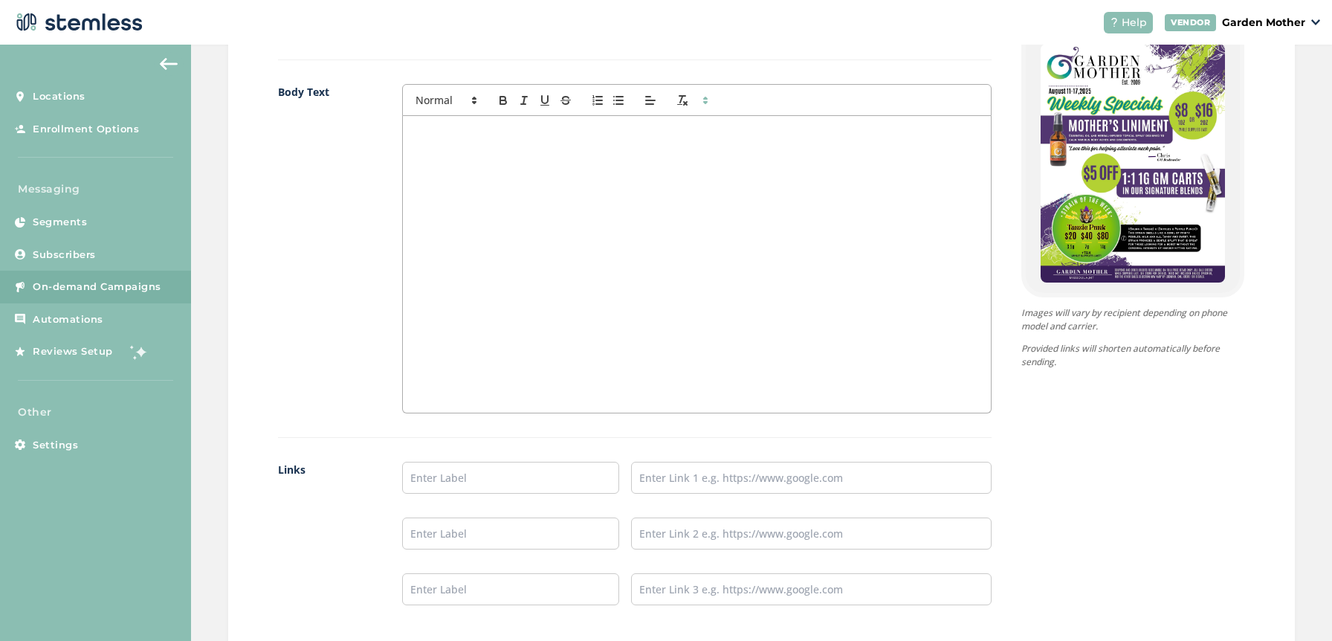
scroll to position [1113, 0]
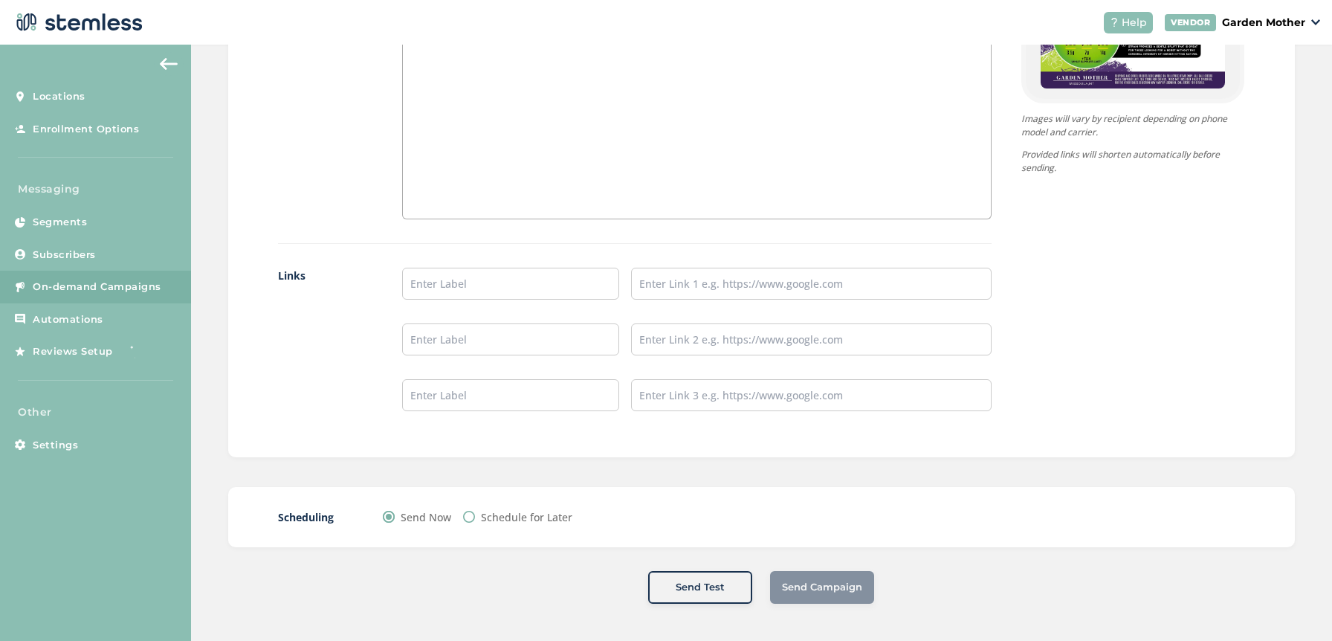
click at [472, 519] on div "Schedule for Later" at bounding box center [517, 517] width 109 height 16
click at [464, 516] on input "Schedule for Later" at bounding box center [469, 516] width 12 height 12
radio input "true"
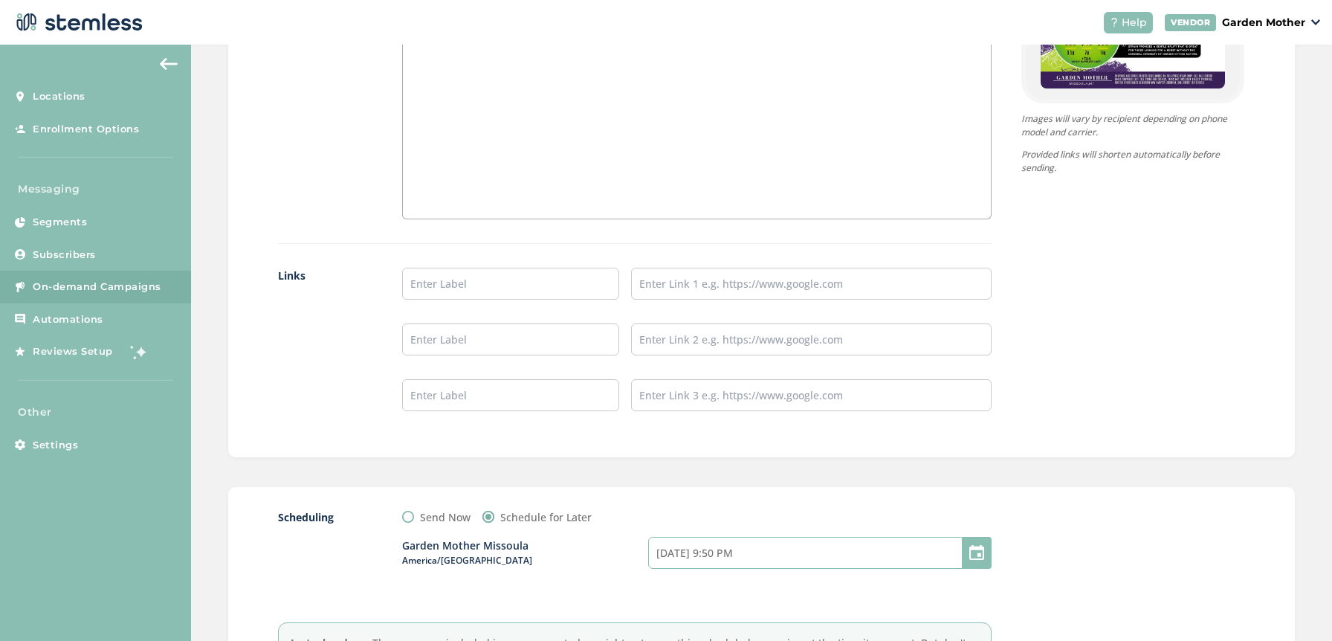
click at [733, 554] on input "[DATE] 9:50 PM" at bounding box center [820, 552] width 344 height 32
select select "21"
select select "50"
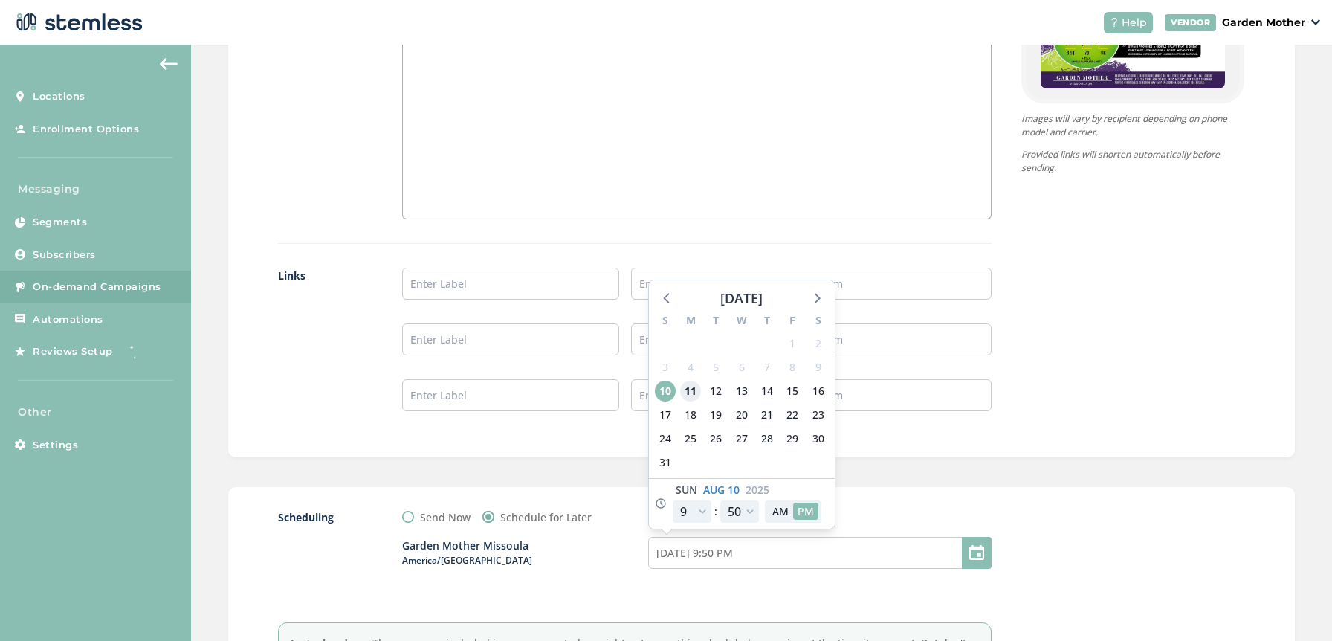
click at [684, 389] on span "11" at bounding box center [690, 390] width 21 height 21
type input "[DATE] 9:50 PM"
click at [728, 513] on select "00 05 10 15 20 25 30 35 40 45 50 55" at bounding box center [739, 511] width 39 height 22
select select "0"
type input "[DATE] 9:00 PM"
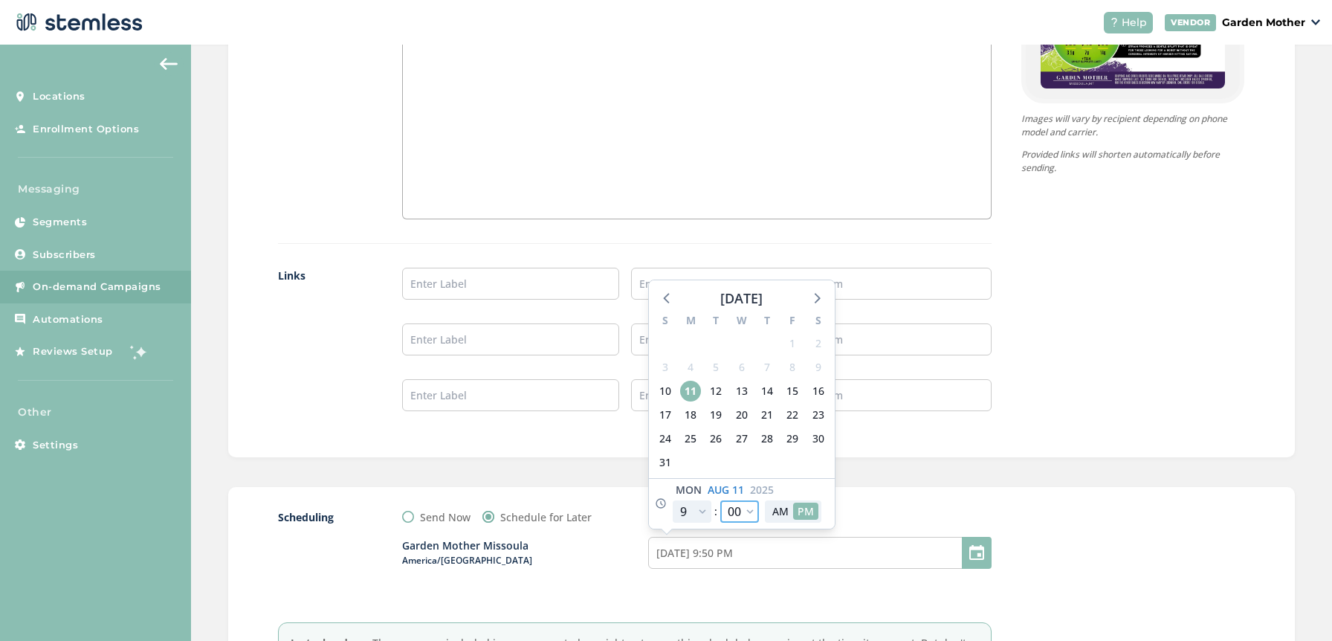
select select "0"
click at [778, 510] on button "AM" at bounding box center [780, 510] width 25 height 17
type input "[DATE] 9:00 AM"
select select "9"
click at [794, 609] on div "Scheduling Send Now Schedule for Later Garden Mother Missoula America/[GEOGRAPH…" at bounding box center [634, 601] width 713 height 185
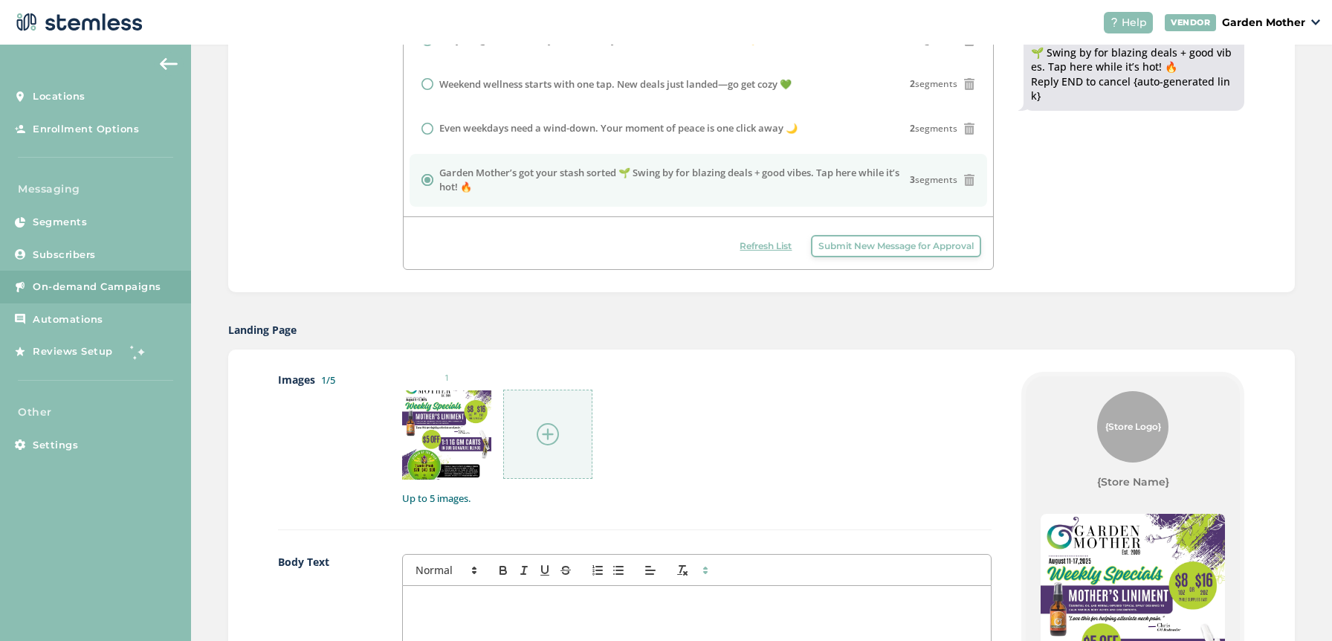
scroll to position [201, 0]
click at [627, 181] on label "Garden Mother’s got your stash sorted 🌱 Swing by for blazing deals + good vibes…" at bounding box center [674, 179] width 471 height 29
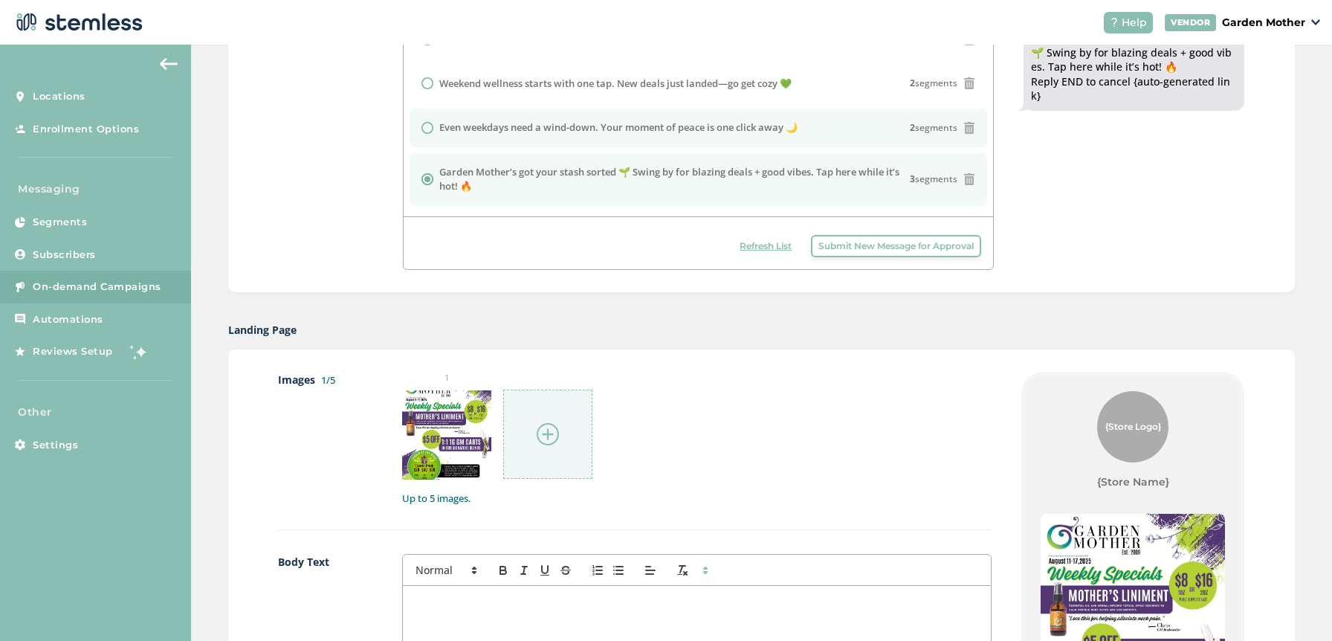
click at [672, 145] on li "Even weekdays need a wind-down. Your moment of peace is one click away 🌙 2 segm…" at bounding box center [698, 127] width 578 height 39
radio input "true"
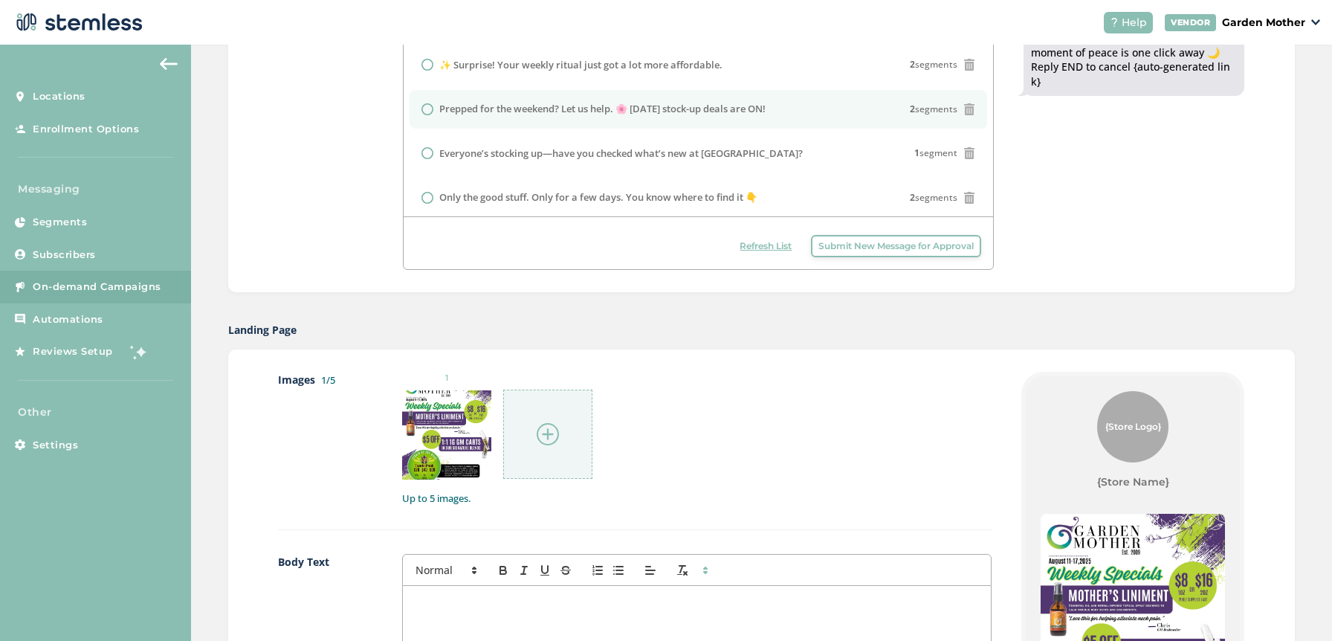
scroll to position [0, 0]
click at [623, 95] on li "✨ Surprise! Your weekly ritual just got a lot more affordable. 2 segments" at bounding box center [698, 107] width 578 height 39
radio input "true"
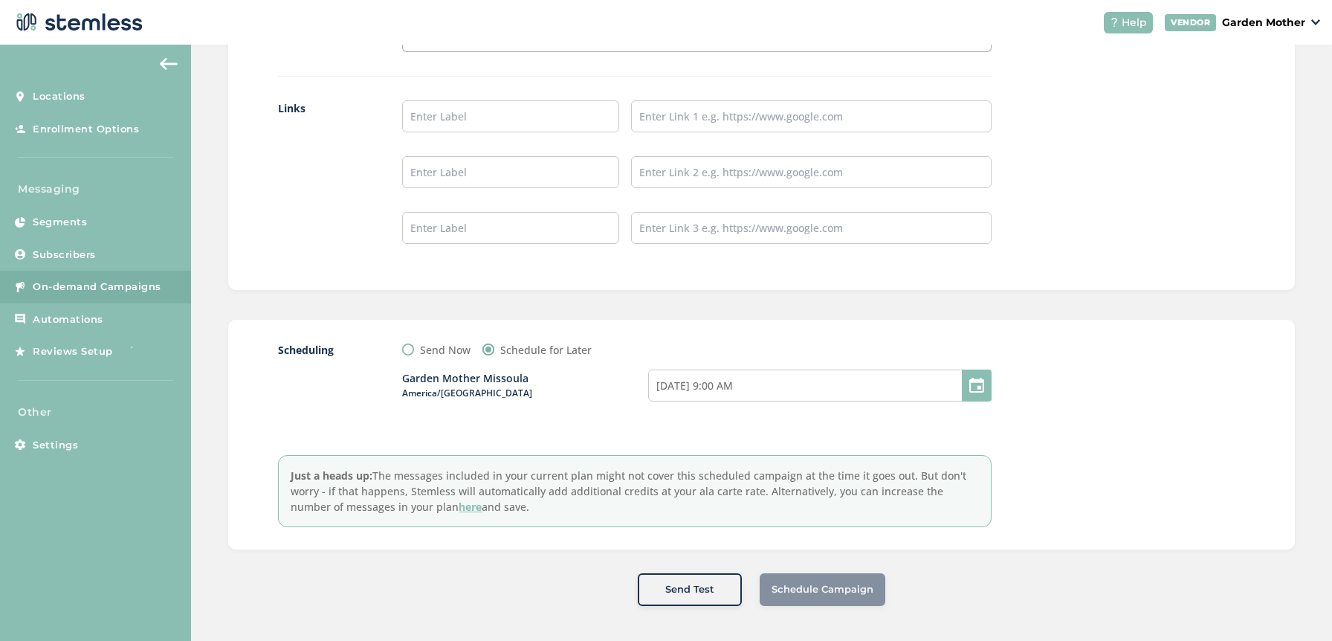
scroll to position [1283, 0]
click at [447, 343] on label "Send Now" at bounding box center [445, 348] width 51 height 16
click at [414, 343] on input "Send Now" at bounding box center [408, 347] width 12 height 12
radio input "true"
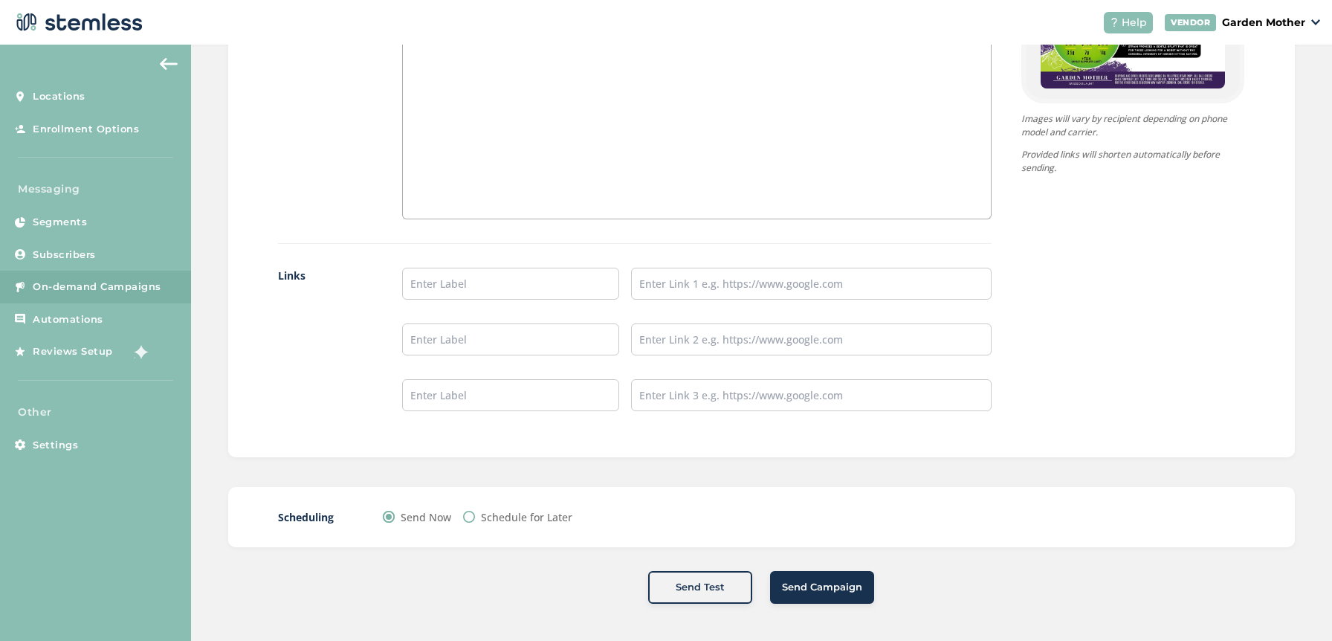
click at [471, 516] on div "Schedule for Later" at bounding box center [517, 517] width 109 height 16
click at [458, 516] on div "Send Now Schedule for Later" at bounding box center [629, 517] width 493 height 16
click at [463, 519] on input "Schedule for Later" at bounding box center [469, 516] width 12 height 12
radio input "true"
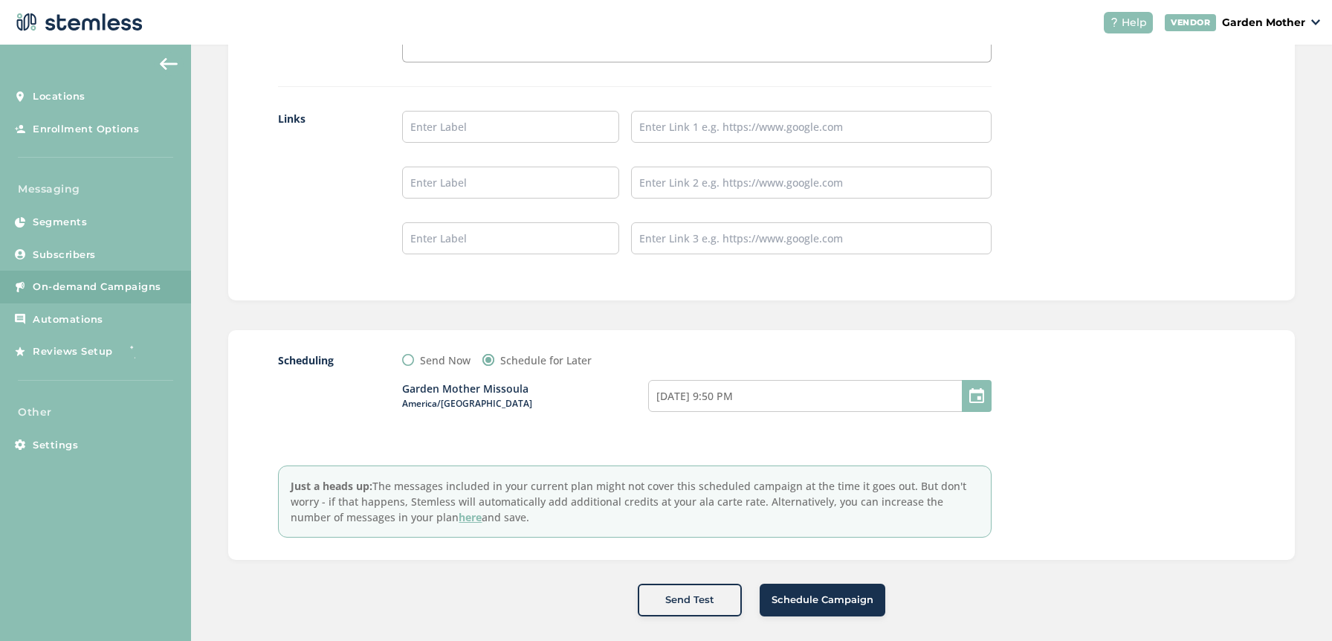
scroll to position [1283, 0]
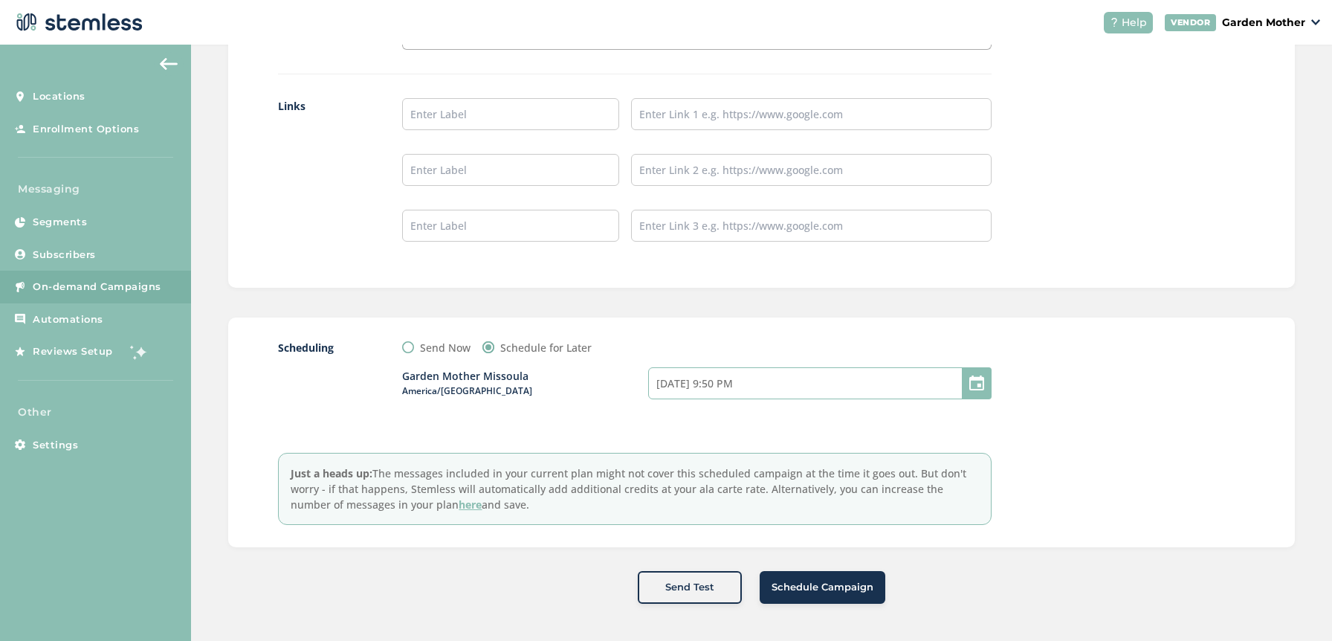
click at [705, 382] on input "[DATE] 9:50 PM" at bounding box center [820, 383] width 344 height 32
select select "21"
select select "50"
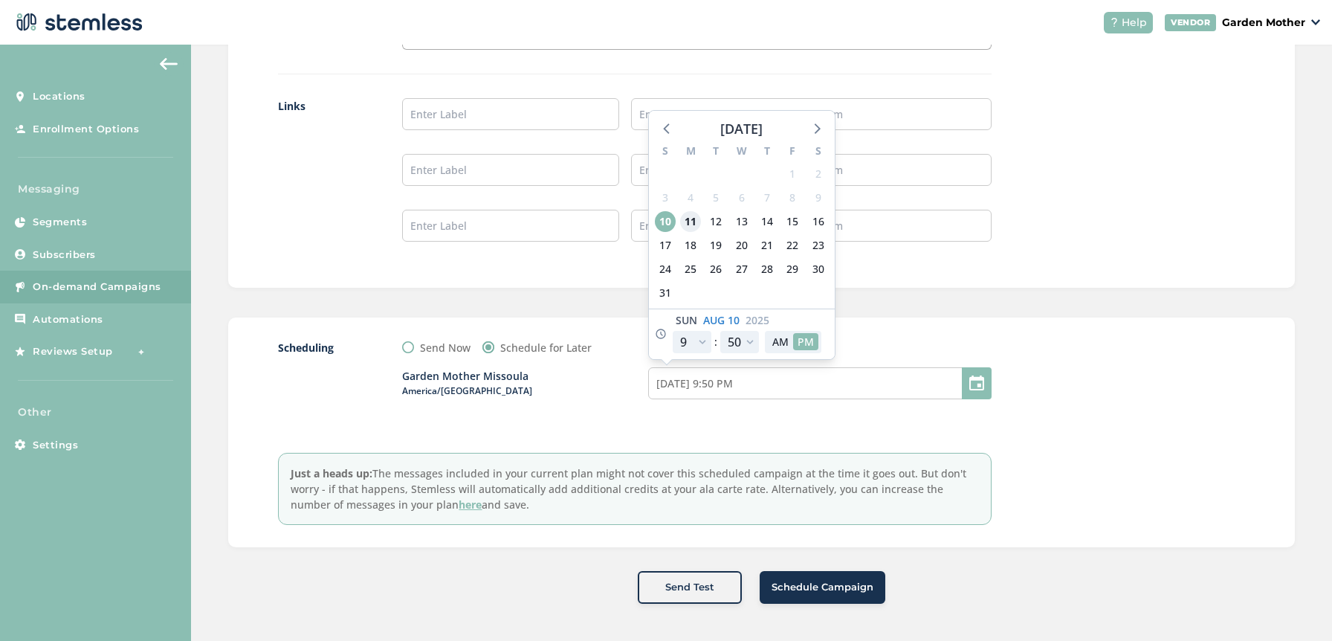
click at [690, 224] on span "11" at bounding box center [690, 221] width 21 height 21
type input "[DATE] 9:50 PM"
click at [744, 343] on select "00 05 10 15 20 25 30 35 40 45 50 55" at bounding box center [739, 342] width 39 height 22
select select "0"
type input "[DATE] 9:00 PM"
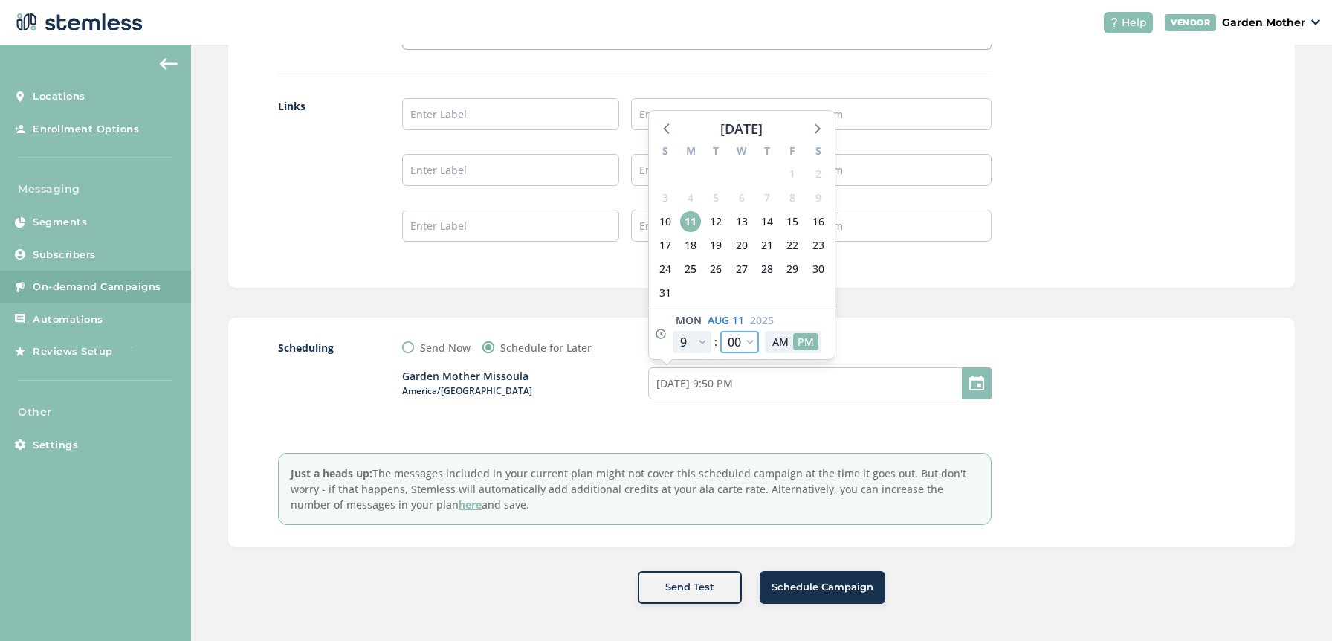
select select "0"
click at [771, 340] on button "AM" at bounding box center [780, 341] width 25 height 17
type input "[DATE] 9:00 AM"
select select "9"
click at [837, 427] on div "Garden Mother Missoula America/[GEOGRAPHIC_DATA] [DATE] 9:00 AM [DATE] S M T W …" at bounding box center [696, 392] width 589 height 74
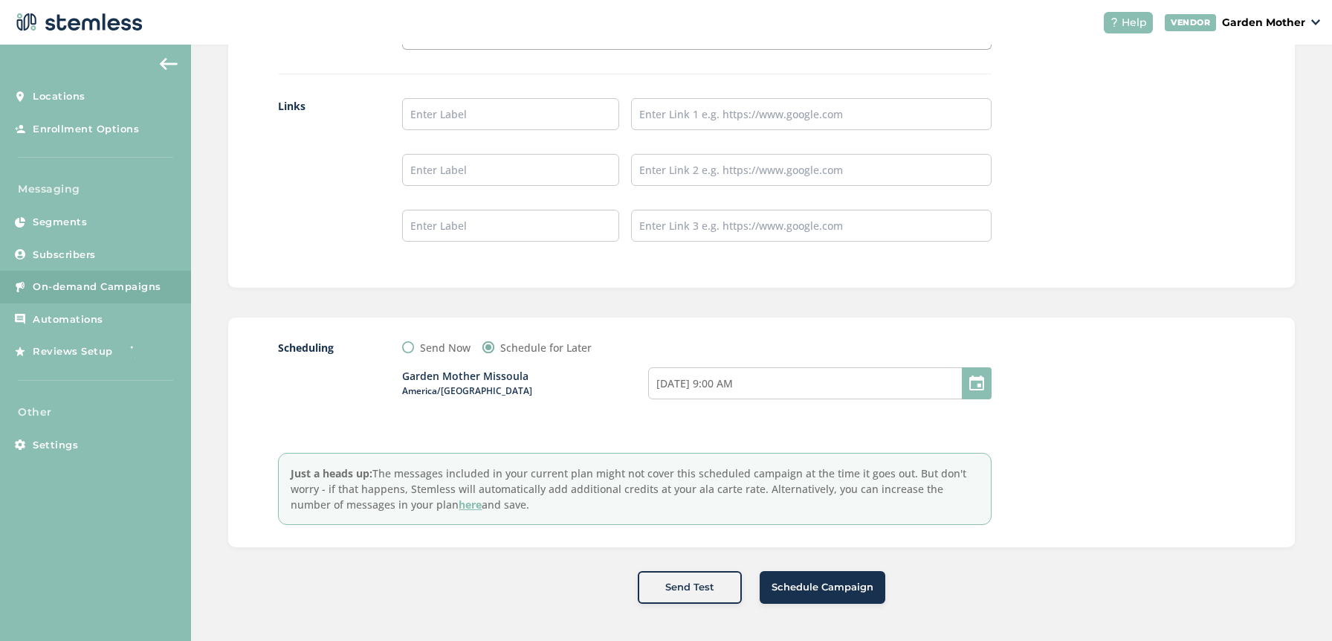
click at [838, 589] on span "Schedule Campaign" at bounding box center [822, 587] width 102 height 15
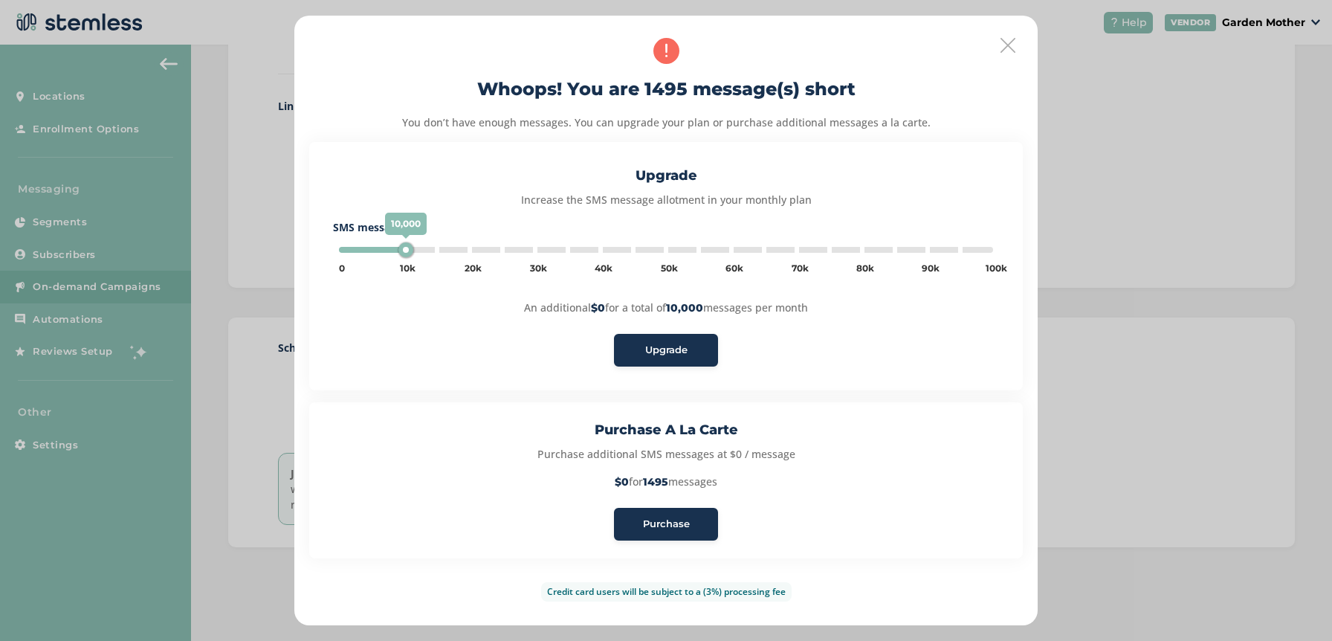
type input "5000"
click at [664, 529] on span "Purchase" at bounding box center [666, 523] width 47 height 15
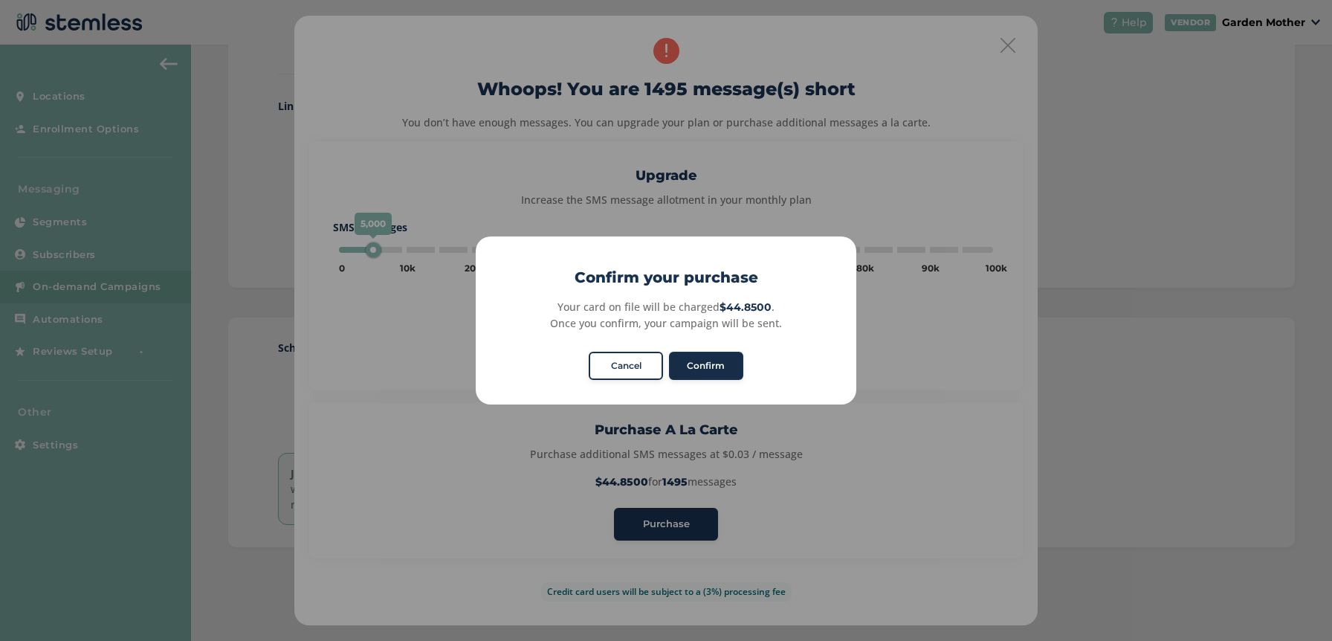
click at [725, 365] on button "Confirm" at bounding box center [706, 365] width 74 height 28
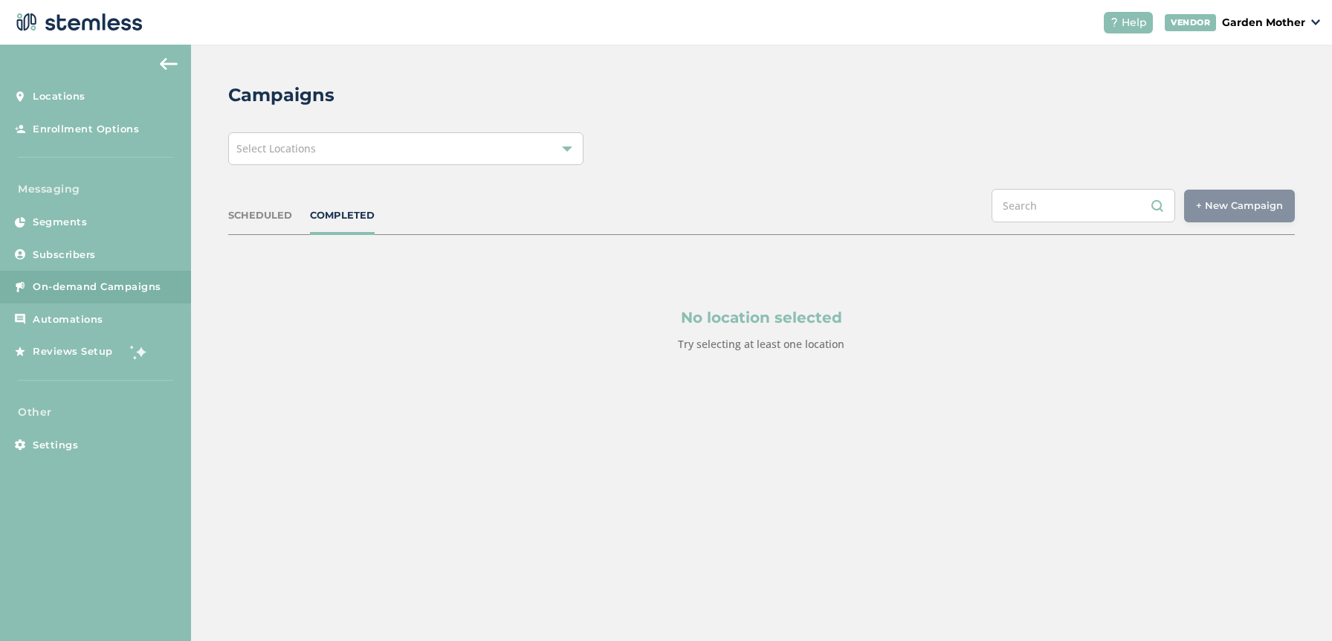
click at [771, 75] on div "Campaign successfully scheduled" at bounding box center [666, 73] width 255 height 57
click at [276, 210] on div "SCHEDULED" at bounding box center [260, 215] width 64 height 15
click at [345, 153] on div "Select Locations" at bounding box center [405, 148] width 355 height 33
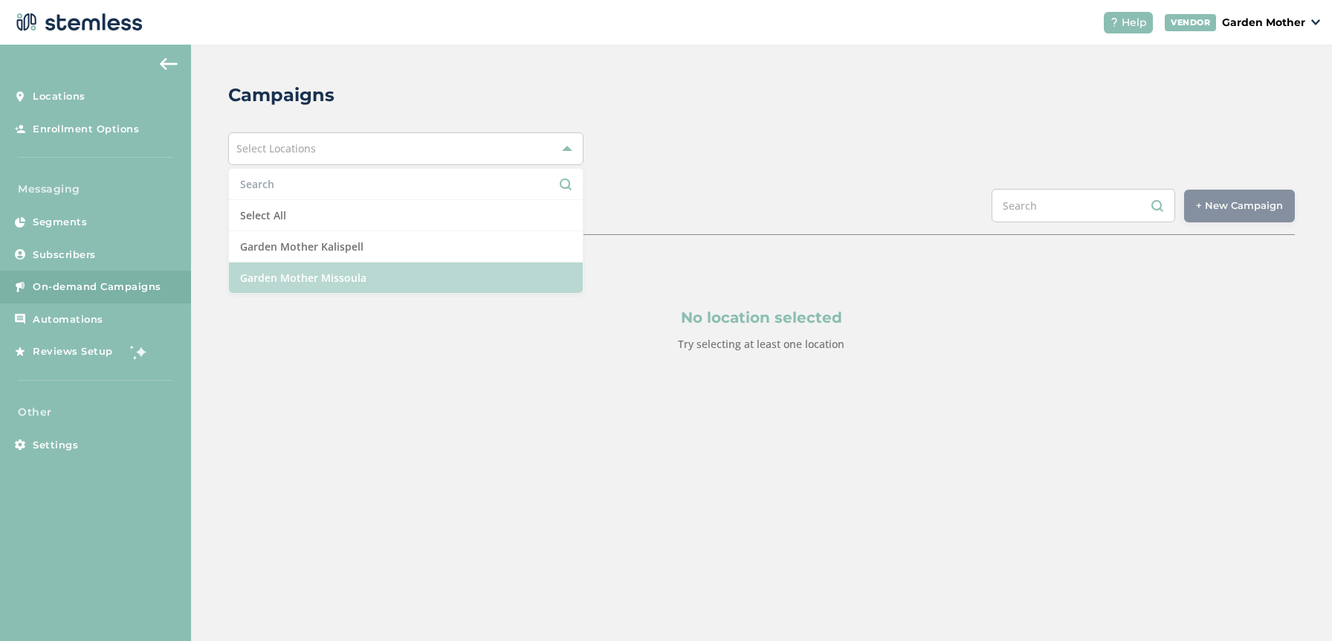
click at [340, 276] on li "Garden Mother Missoula" at bounding box center [406, 277] width 354 height 30
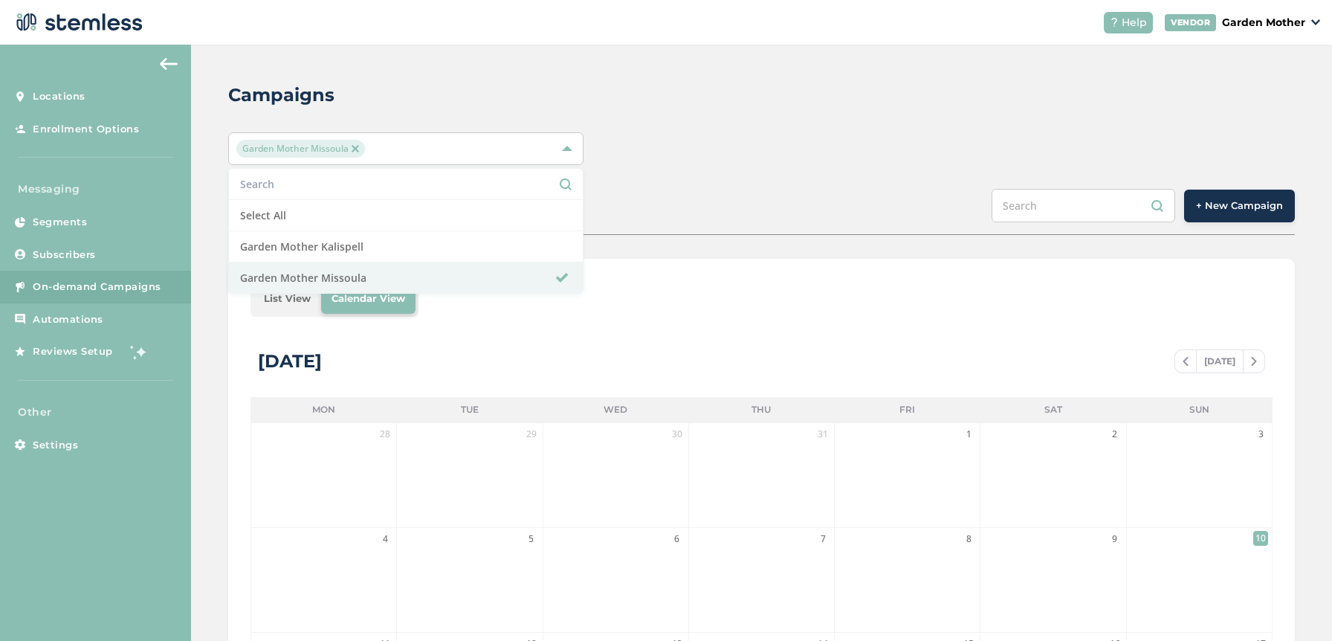
scroll to position [366, 0]
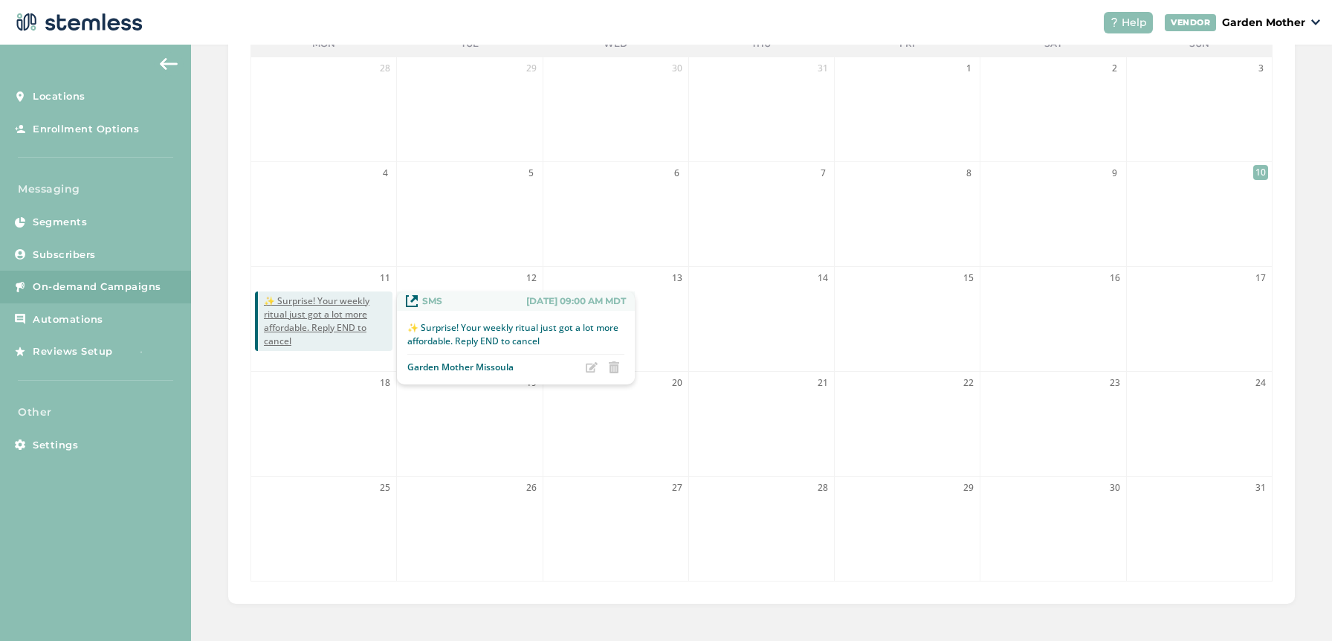
click at [292, 324] on span "✨ Surprise! Your weekly ritual just got a lot more affordable. Reply END to can…" at bounding box center [328, 321] width 129 height 54
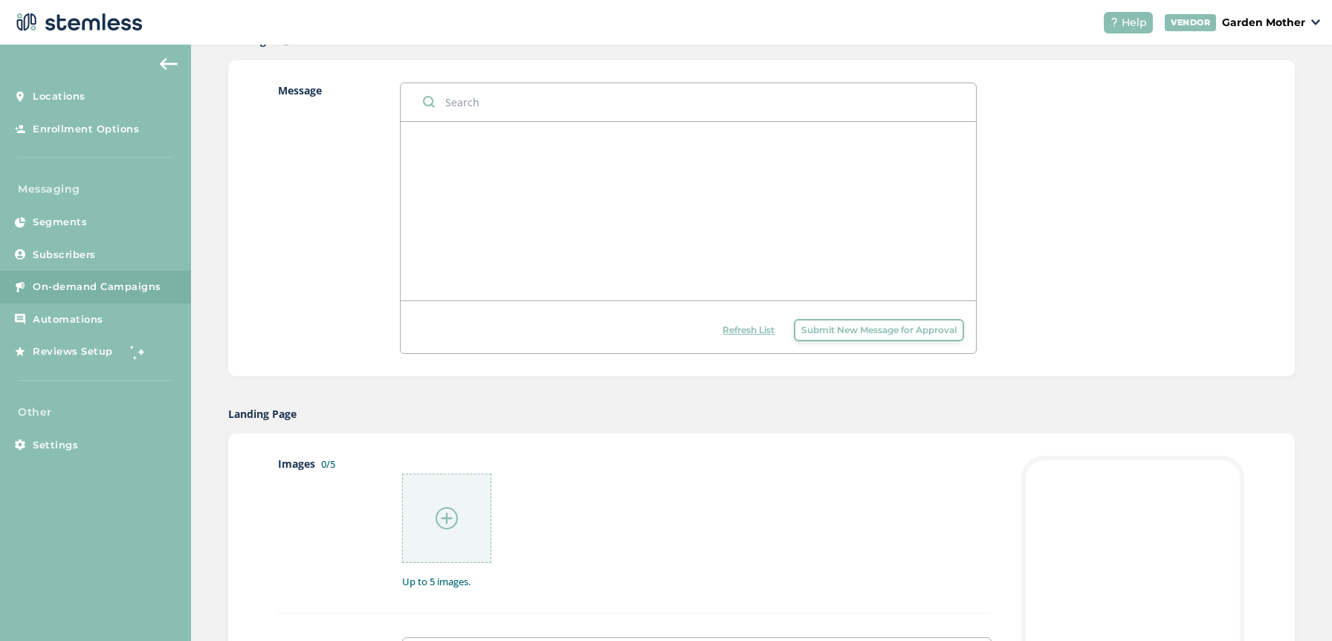
radio input "false"
radio input "true"
